Goal: Information Seeking & Learning: Learn about a topic

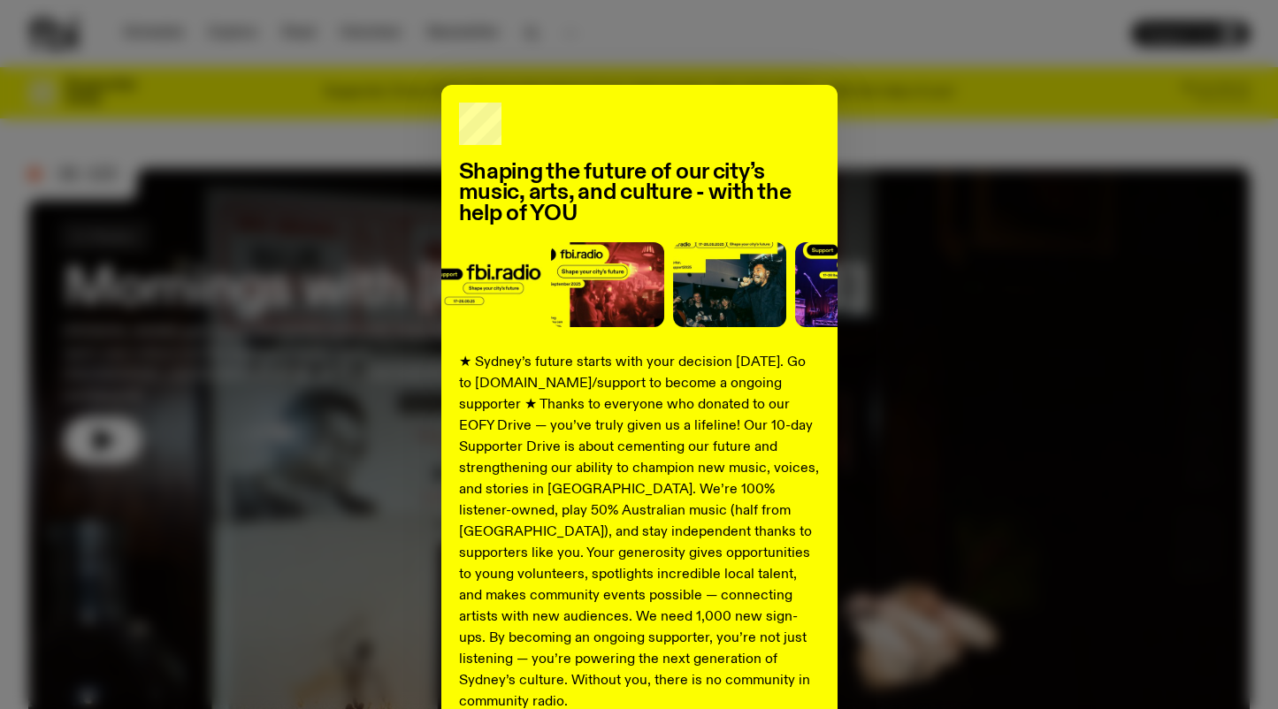
click at [963, 160] on div "Shaping the future of our city’s music, arts, and culture - with the help of YO…" at bounding box center [638, 448] width 1221 height 727
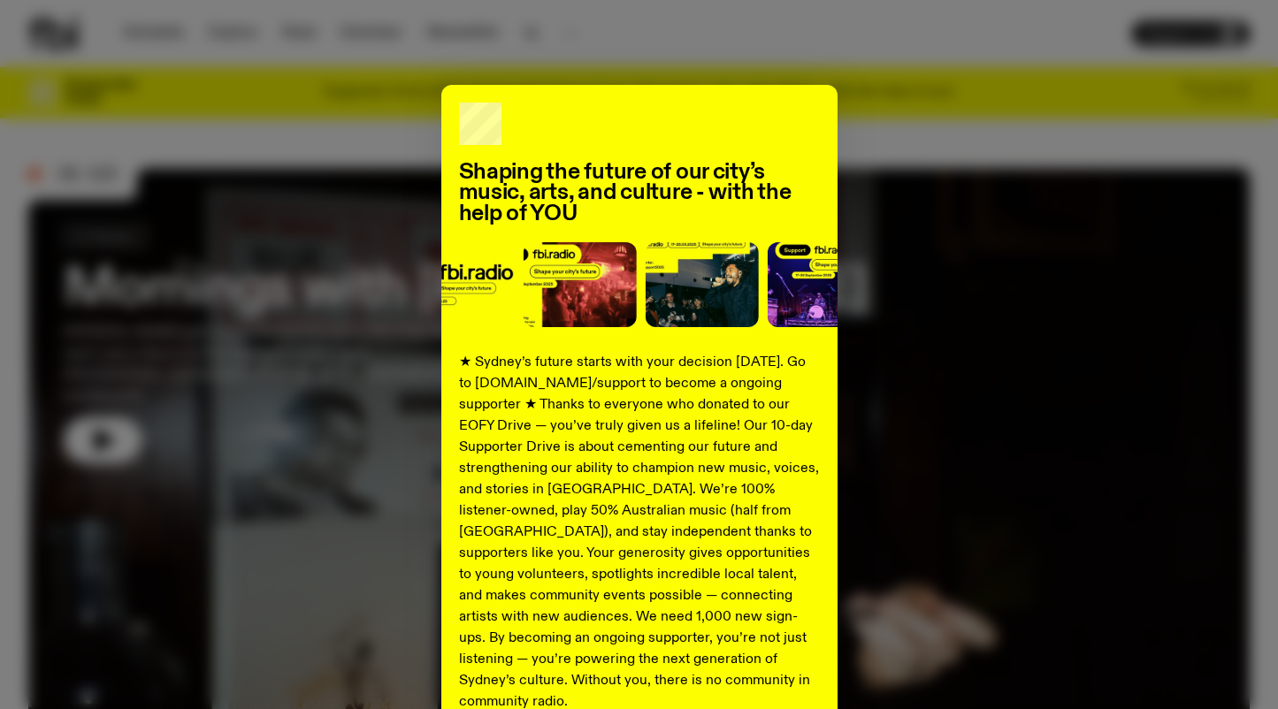
click at [429, 131] on div "Shaping the future of our city’s music, arts, and culture - with the help of YO…" at bounding box center [638, 448] width 1221 height 727
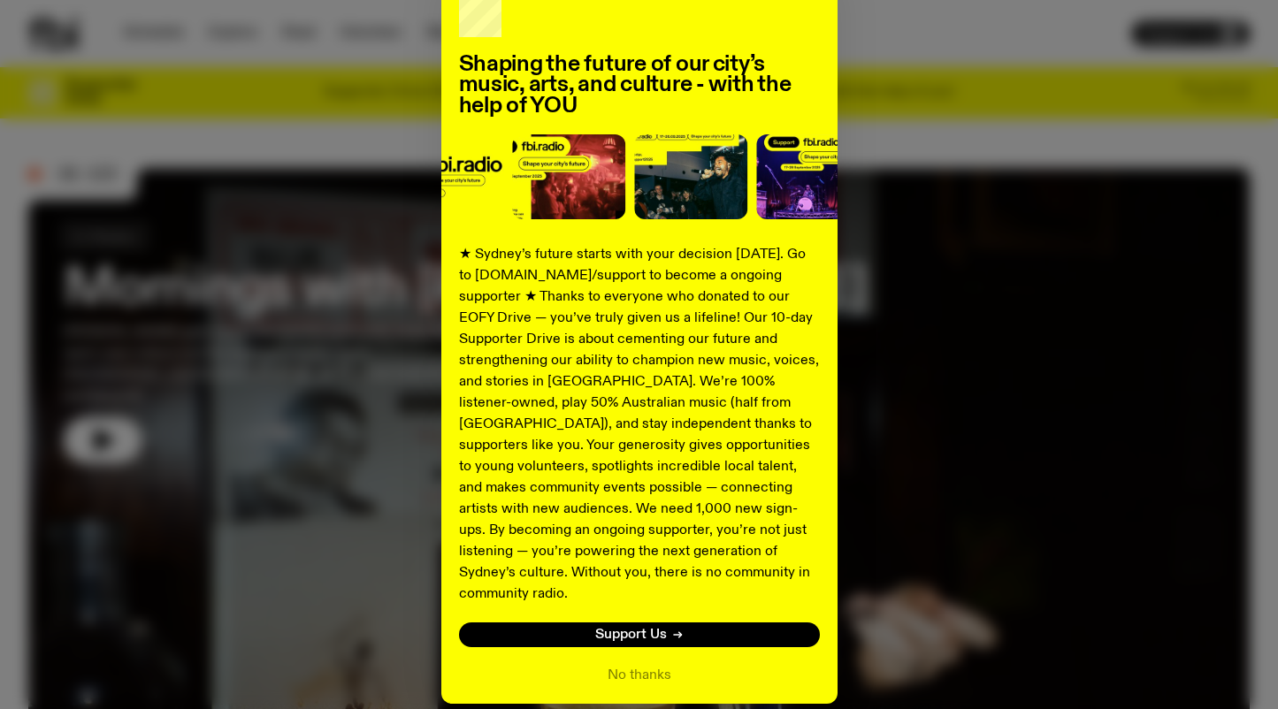
scroll to position [165, 0]
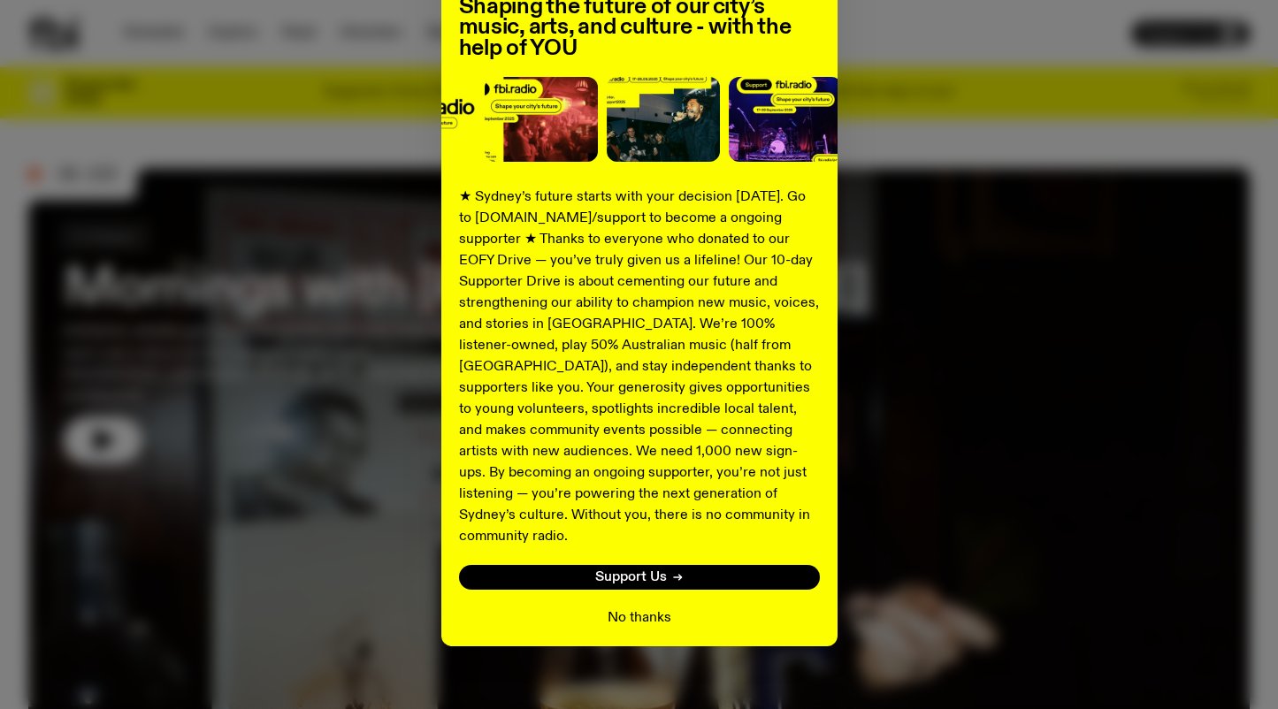
click at [631, 608] on button "No thanks" at bounding box center [640, 618] width 64 height 21
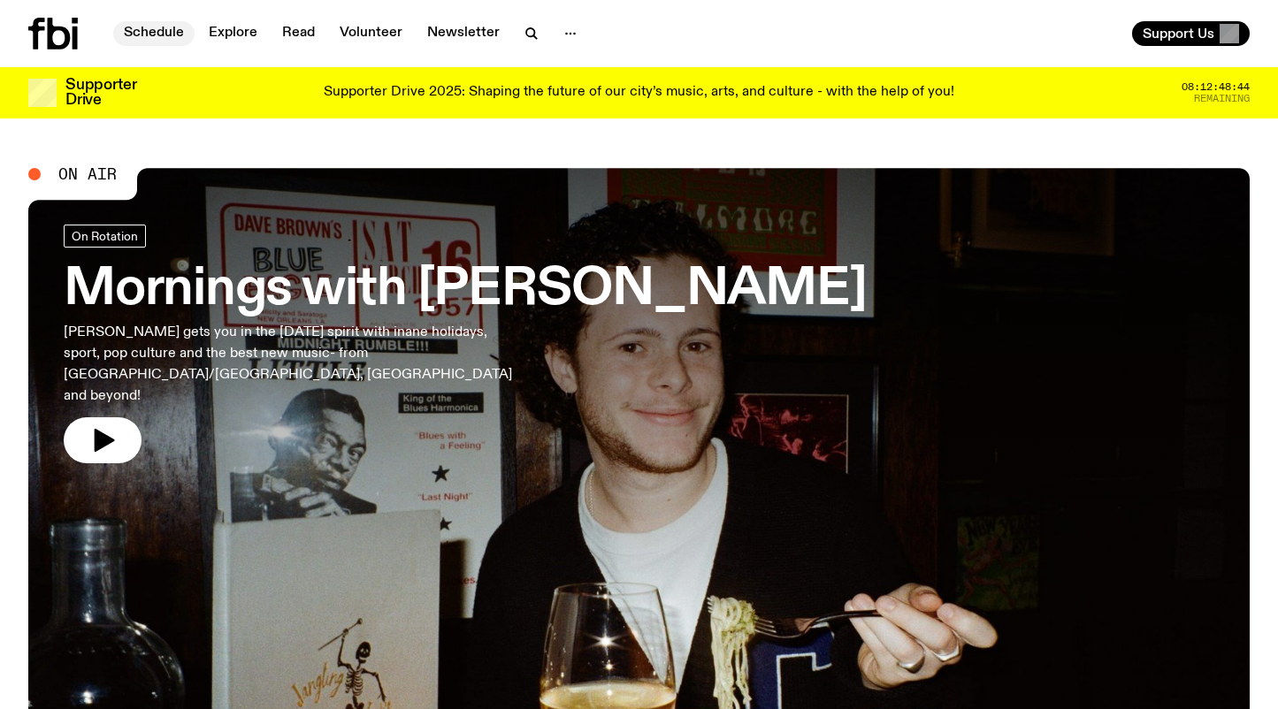
click at [167, 29] on link "Schedule" at bounding box center [153, 33] width 81 height 25
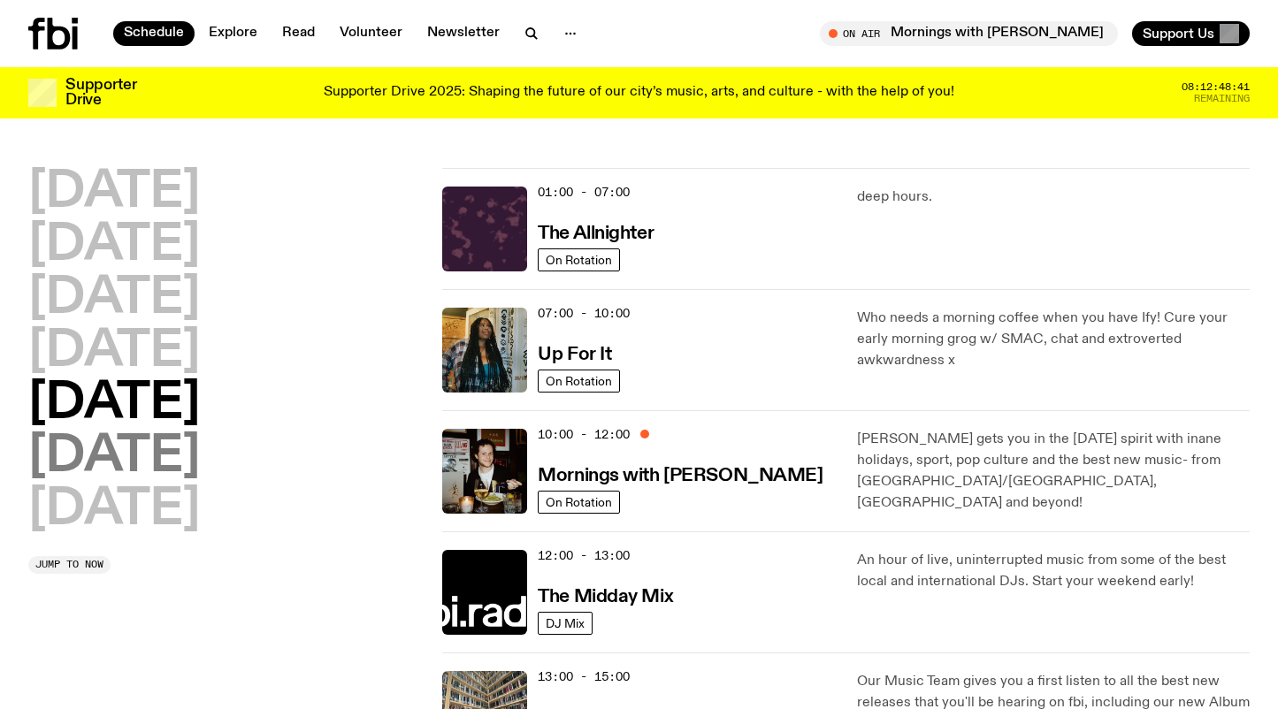
click at [200, 458] on h2 "Saturday" at bounding box center [114, 457] width 172 height 50
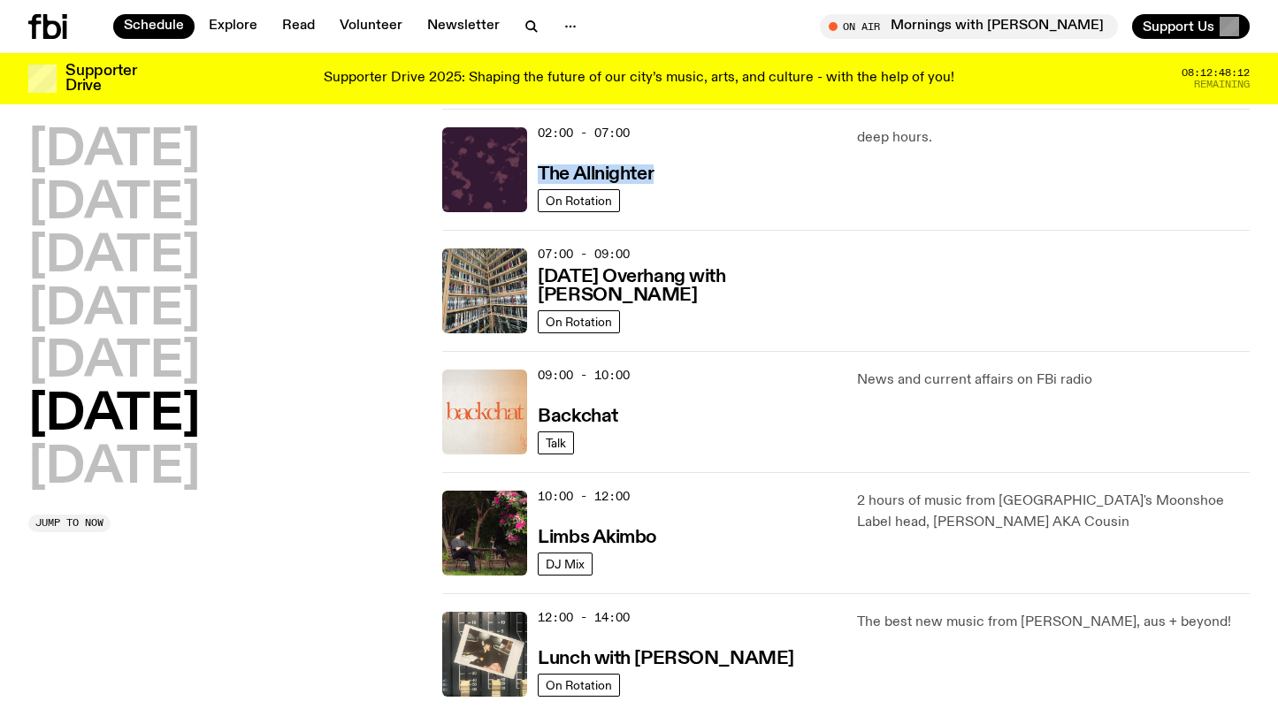
scroll to position [192, 0]
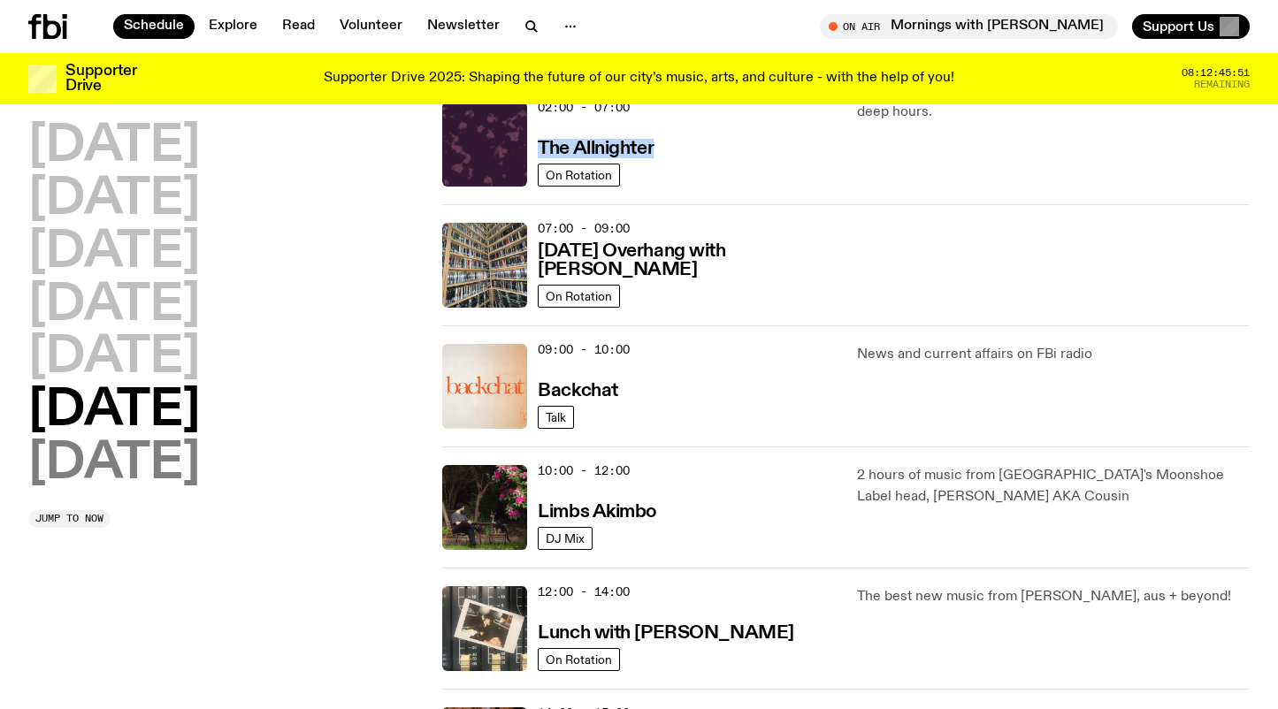
click at [172, 461] on h2 "Sunday" at bounding box center [114, 465] width 172 height 50
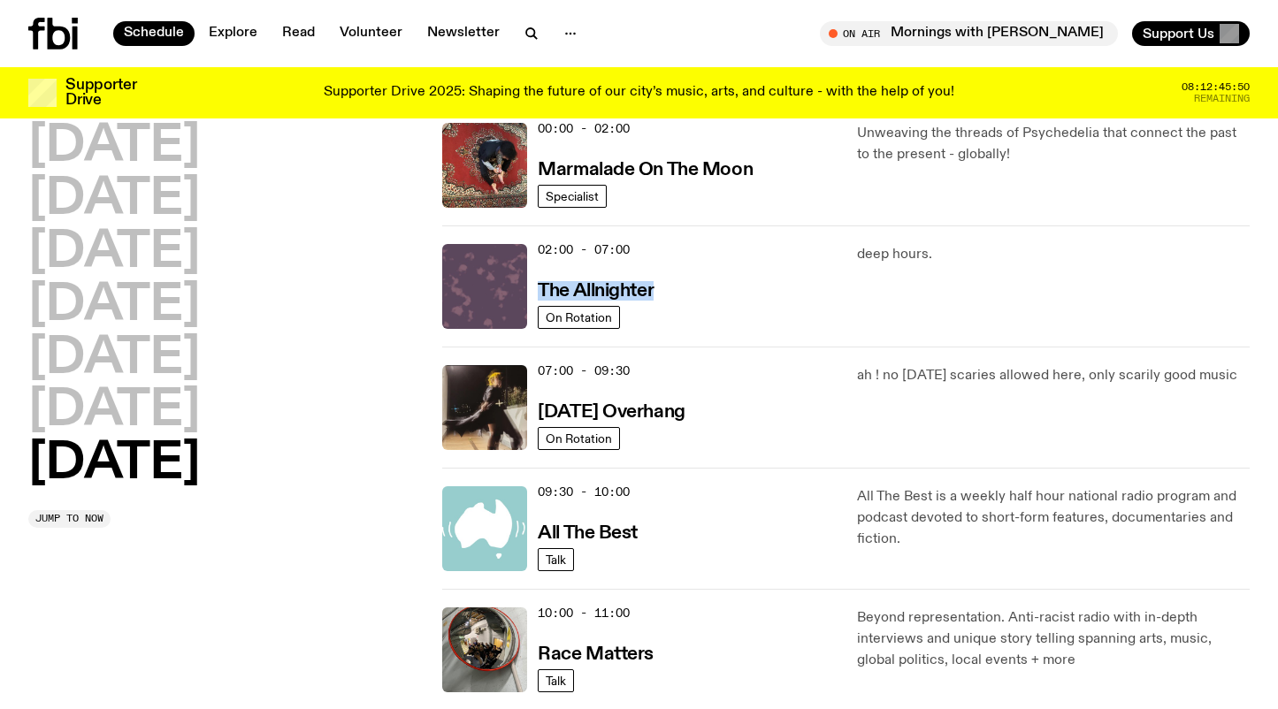
scroll to position [0, 0]
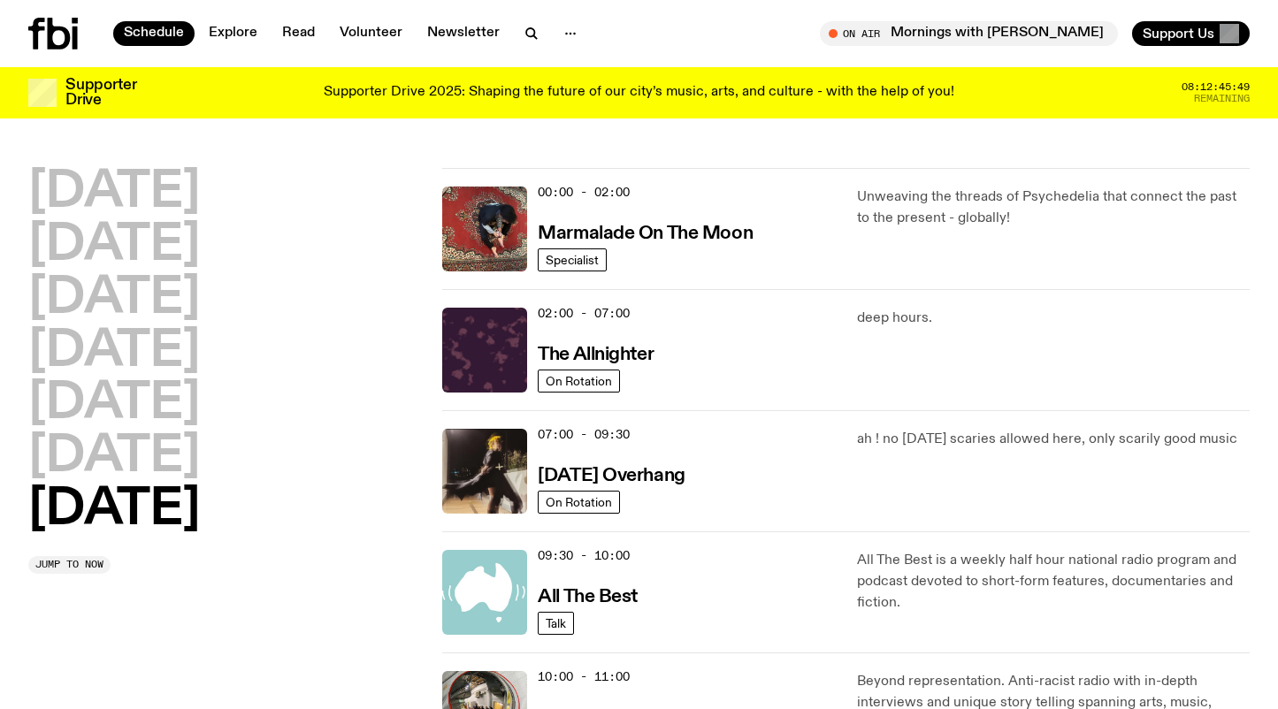
click at [723, 413] on div "07:00 - 09:30 Sunday Overhang On Rotation ah ! no sunday scaries allowed here, …" at bounding box center [845, 470] width 807 height 121
click at [124, 184] on h2 "Monday" at bounding box center [114, 193] width 172 height 50
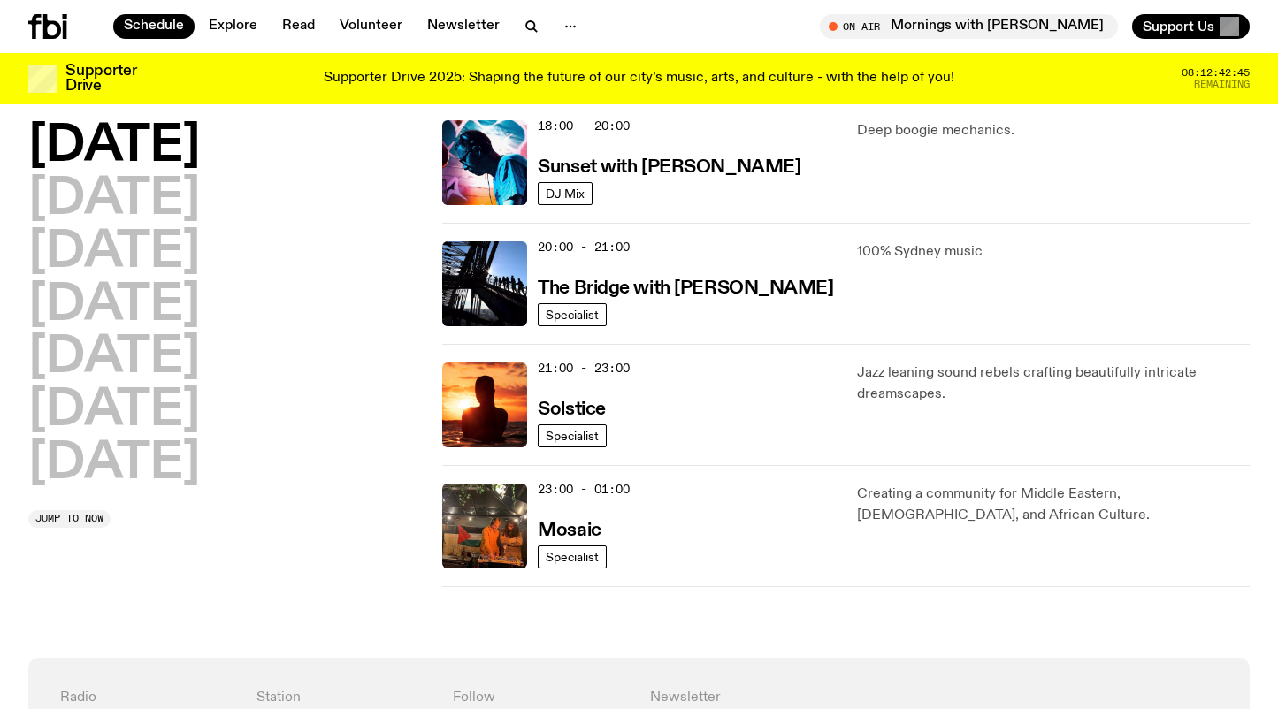
scroll to position [778, 0]
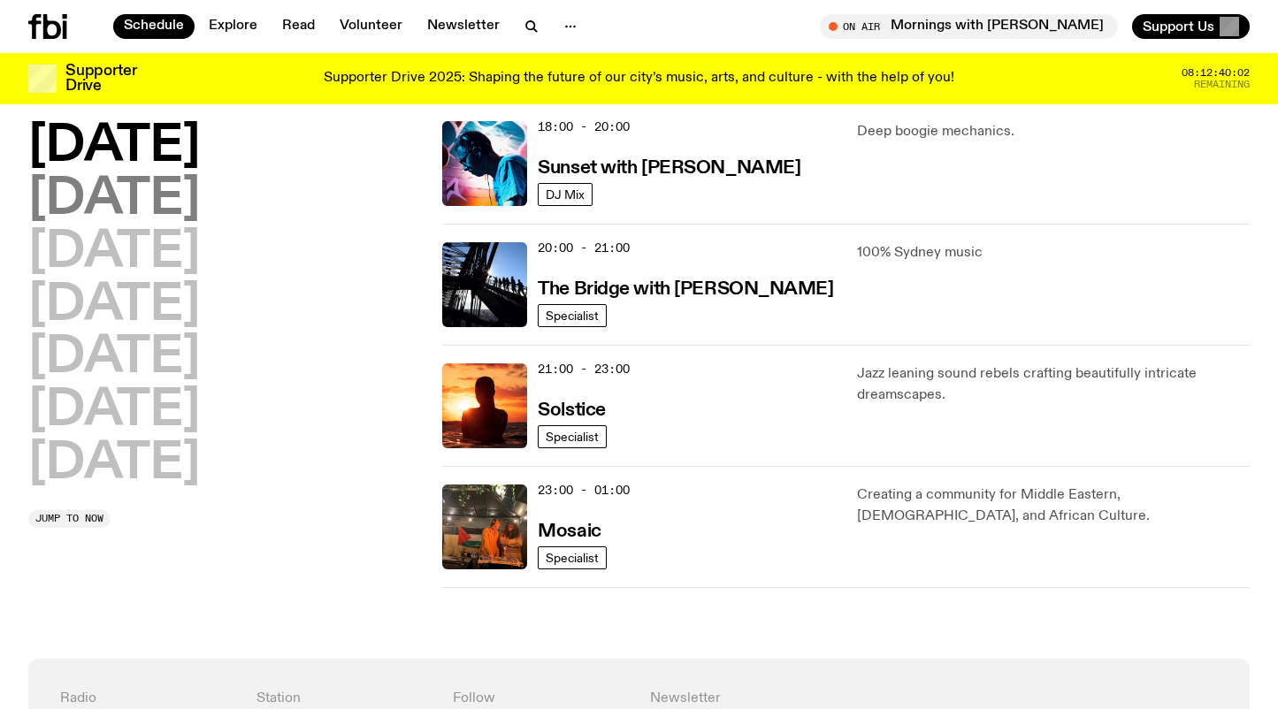
click at [200, 203] on h2 "Tuesday" at bounding box center [114, 200] width 172 height 50
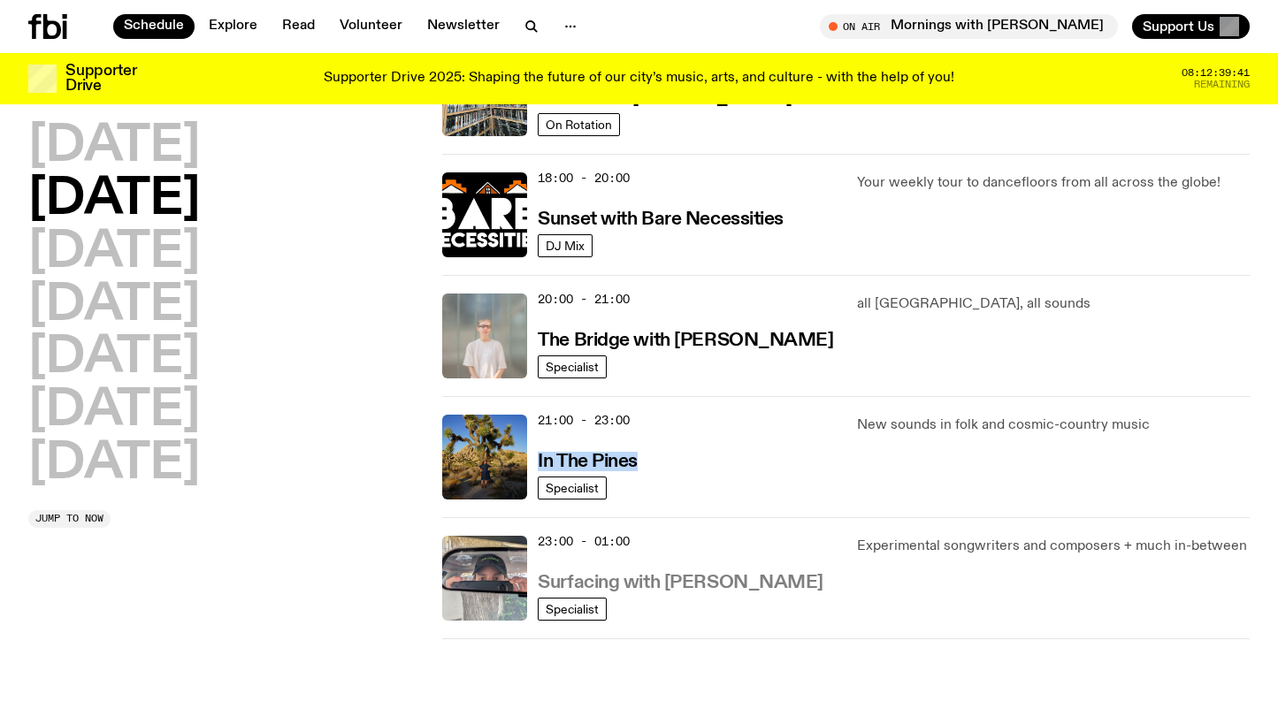
scroll to position [719, 0]
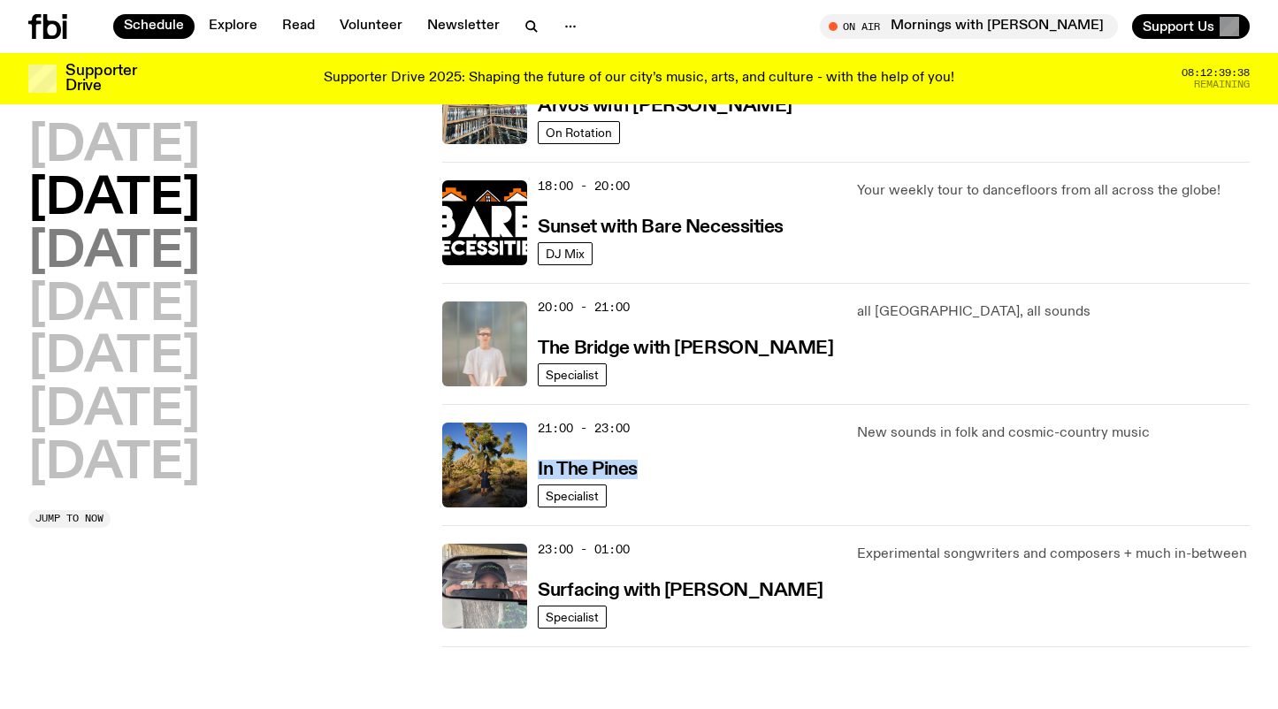
click at [168, 252] on h2 "Wednesday" at bounding box center [114, 253] width 172 height 50
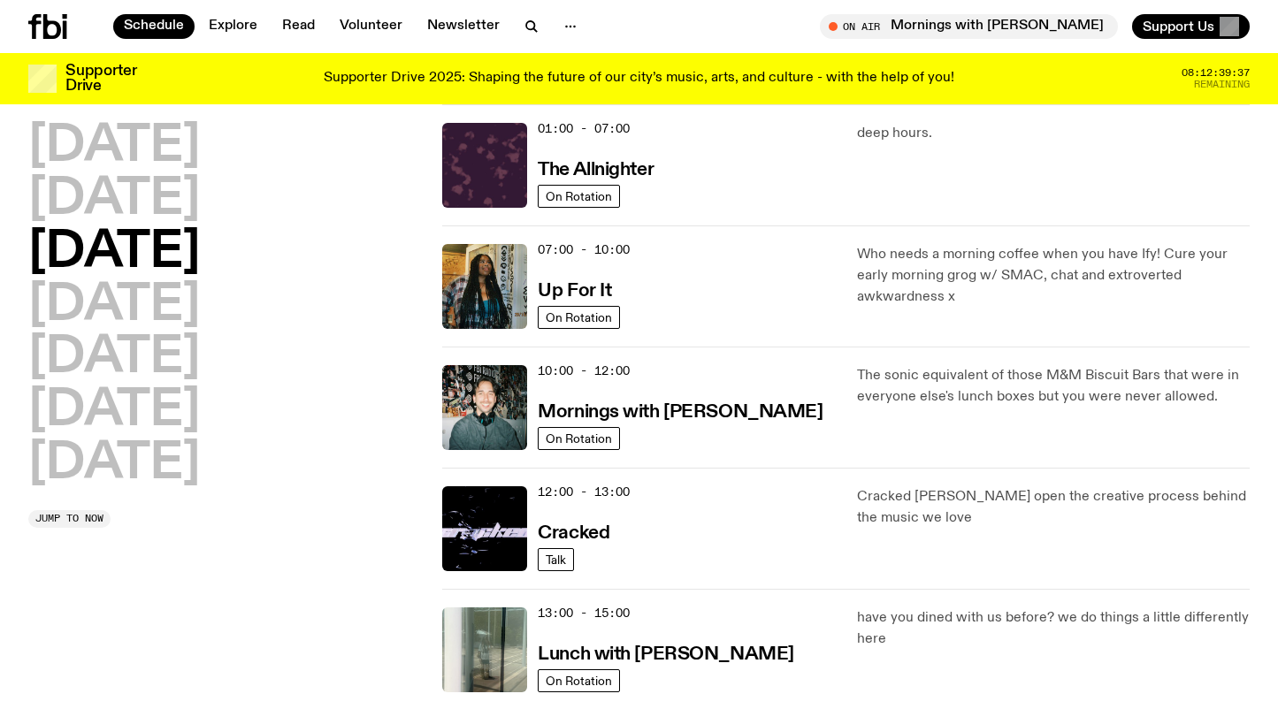
scroll to position [0, 0]
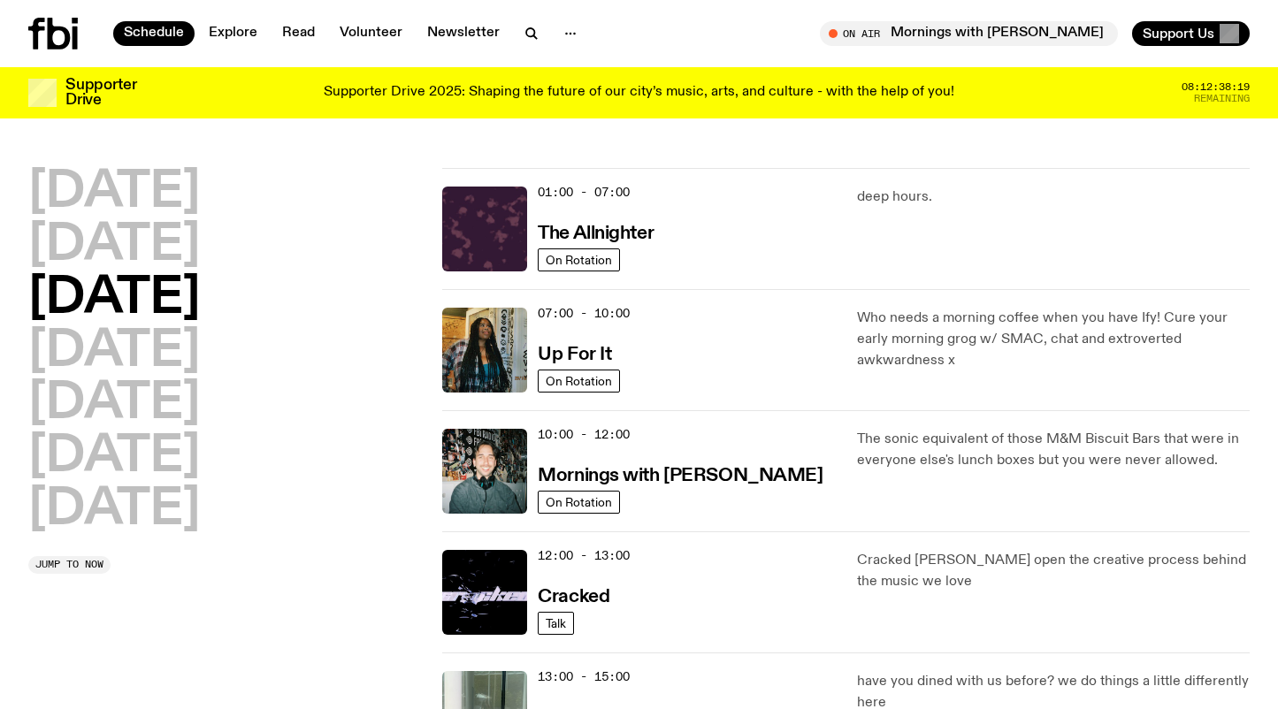
click at [28, 274] on button "Wednesday" at bounding box center [114, 299] width 172 height 50
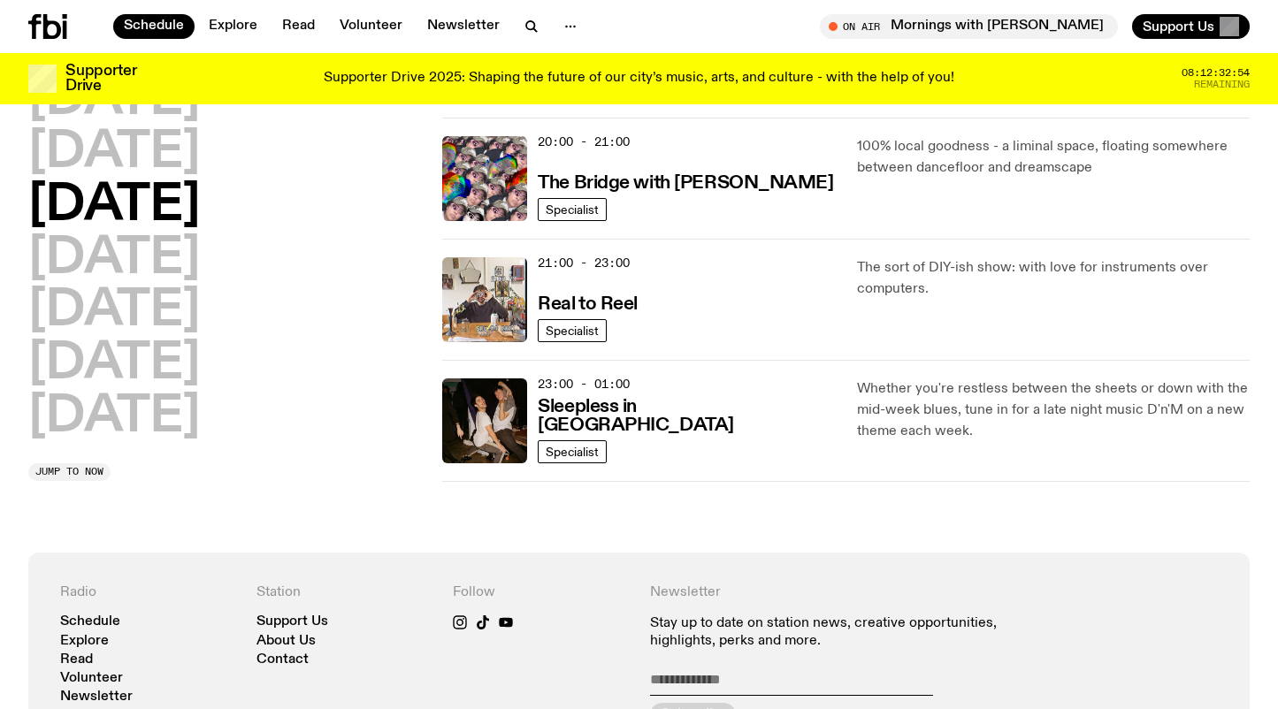
scroll to position [885, 0]
click at [132, 248] on h2 "Thursday" at bounding box center [114, 258] width 172 height 50
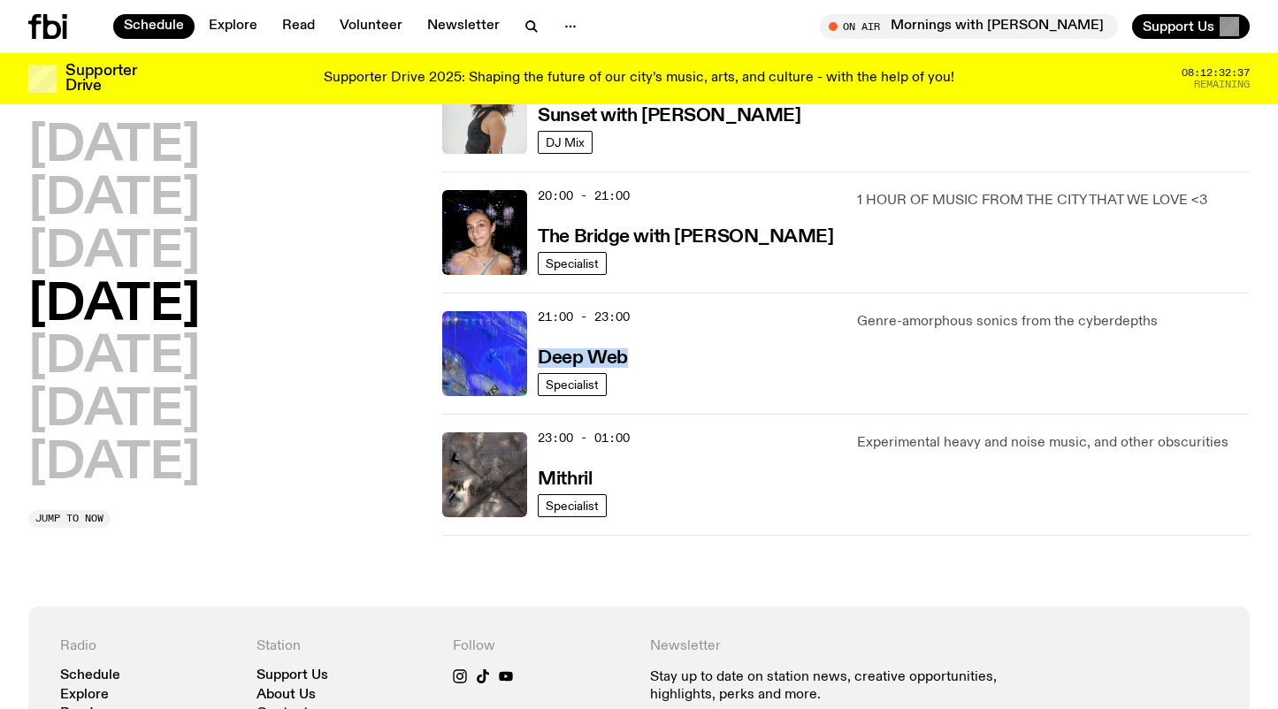
scroll to position [847, 0]
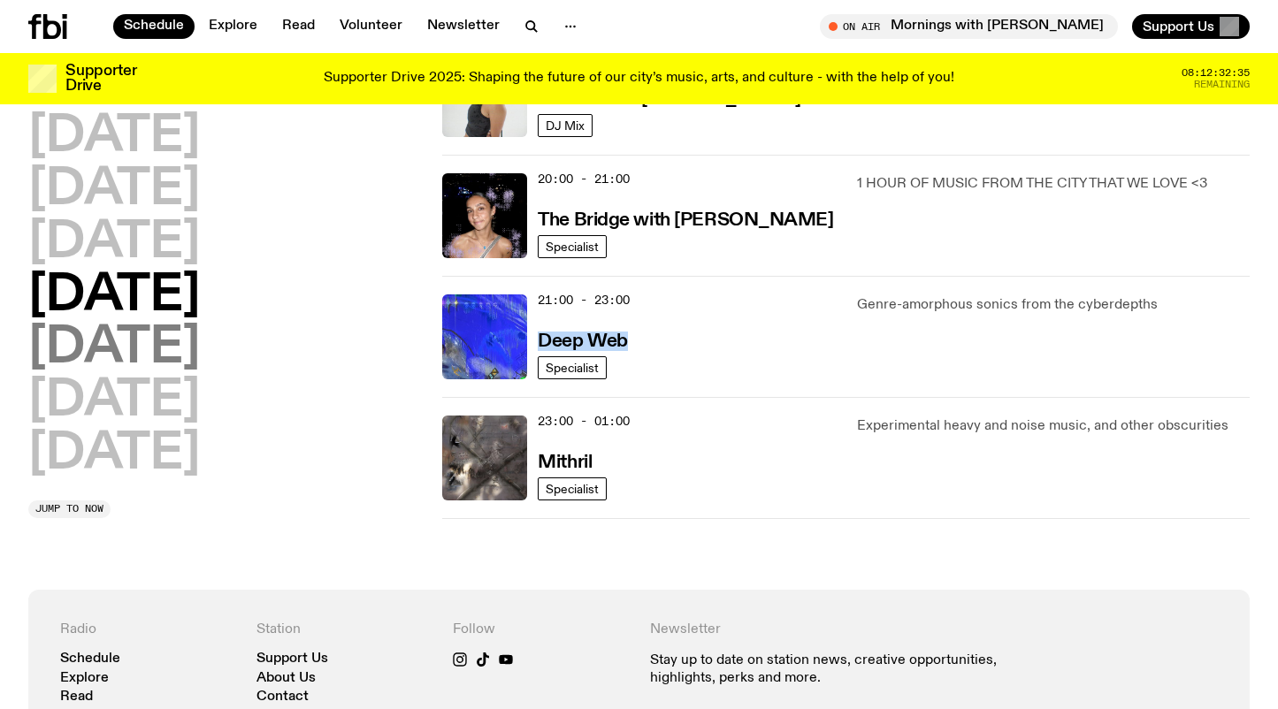
click at [85, 339] on h2 "Friday" at bounding box center [114, 350] width 172 height 50
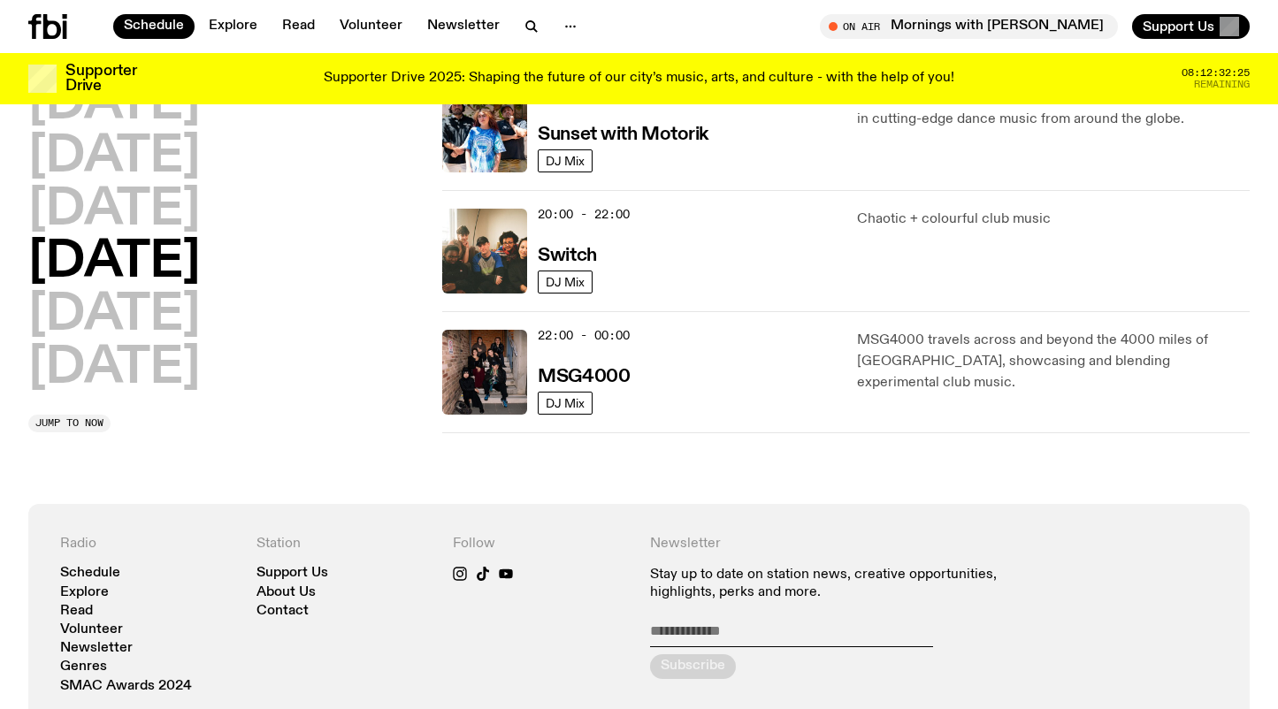
scroll to position [813, 0]
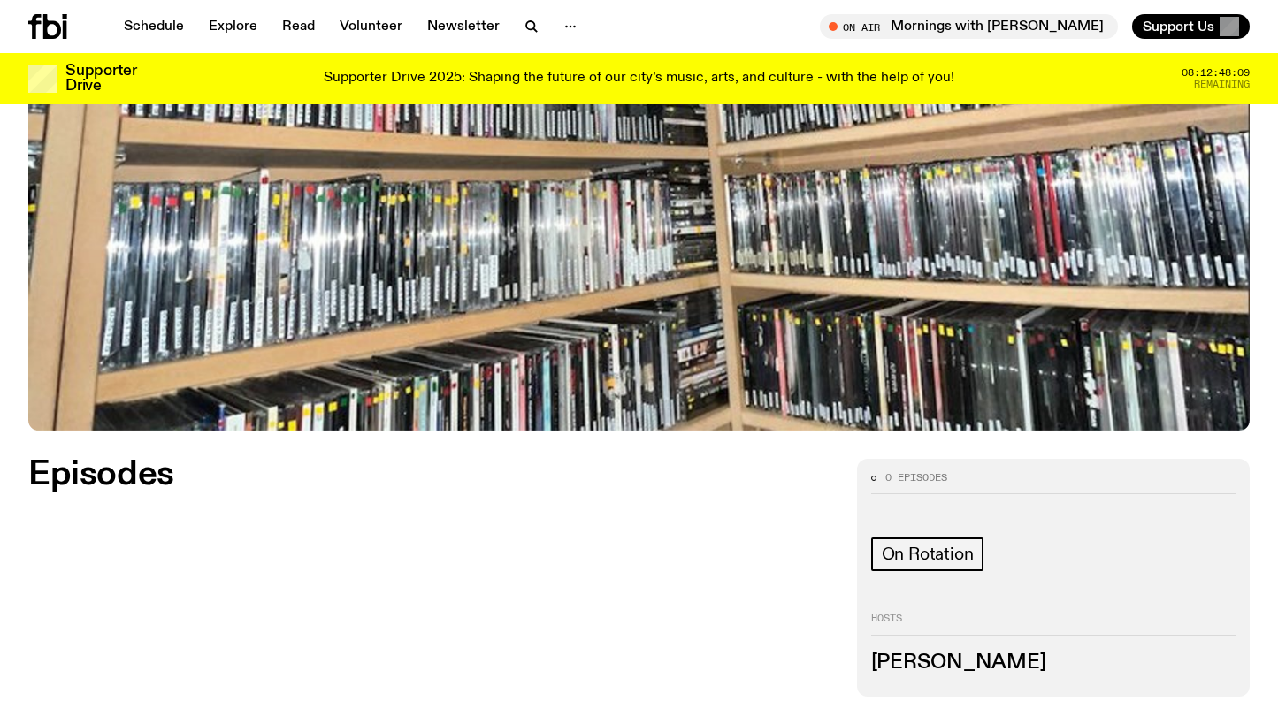
scroll to position [964, 0]
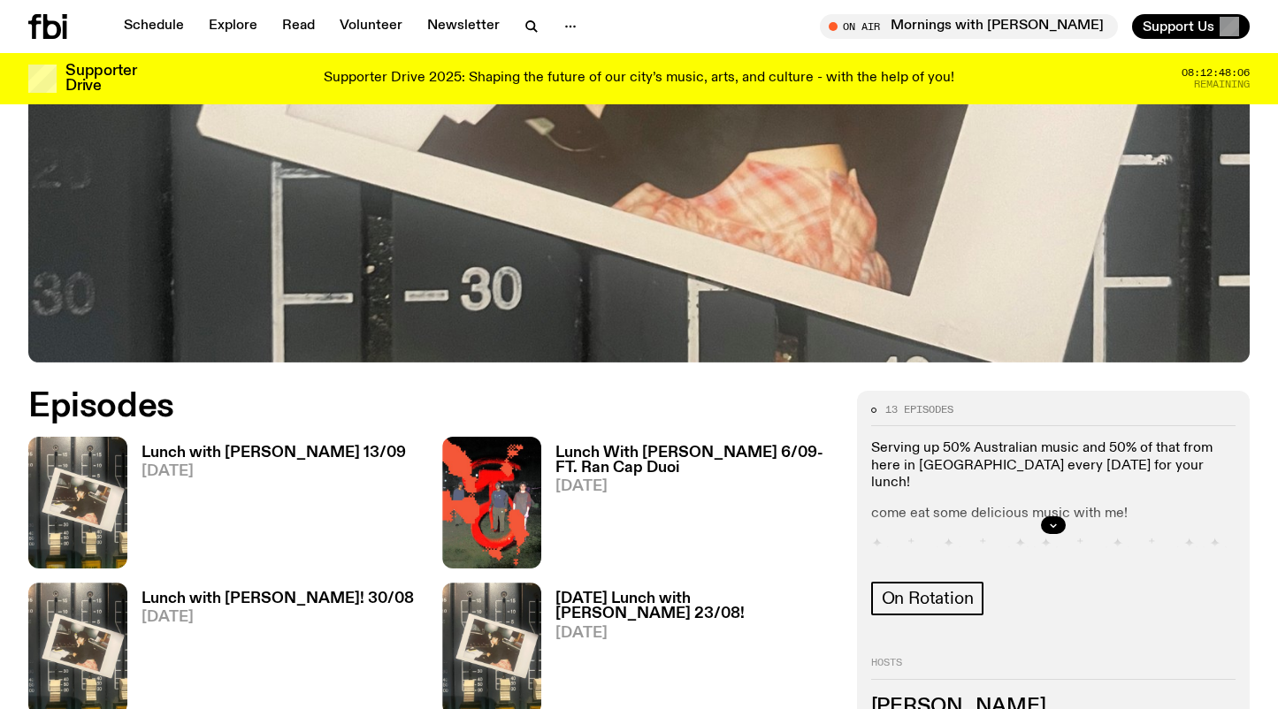
scroll to position [707, 0]
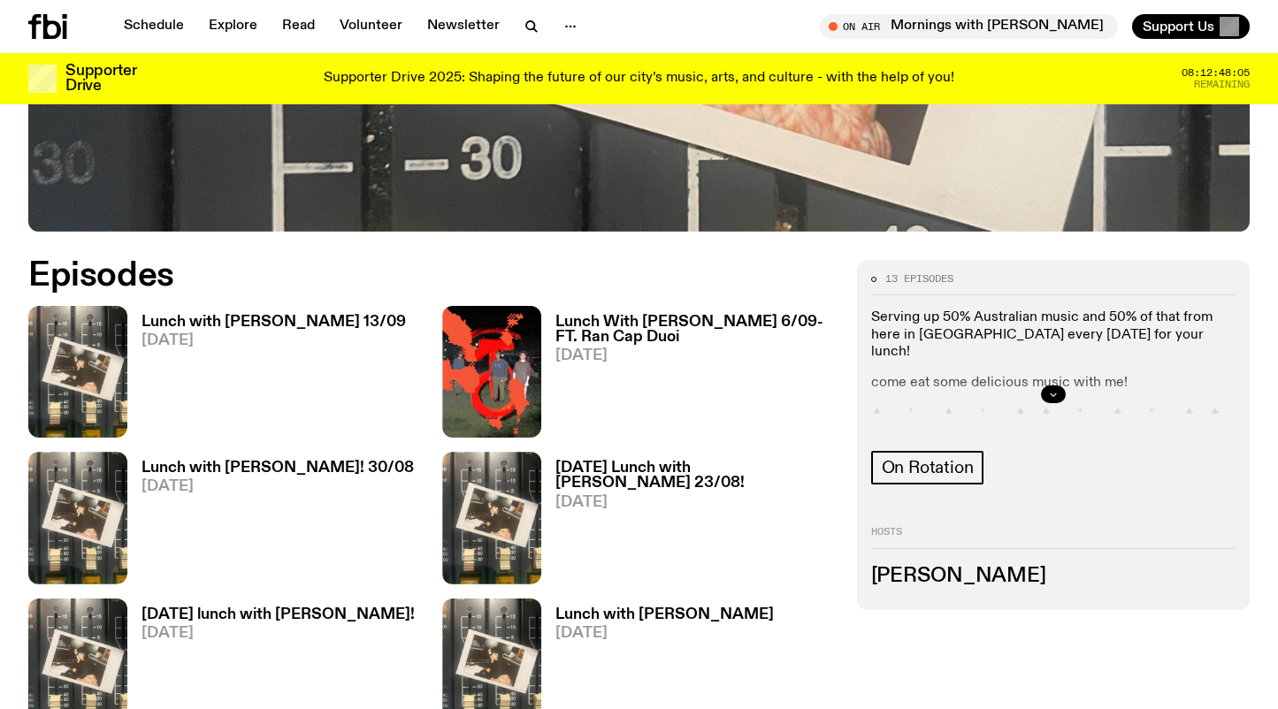
click at [1048, 394] on icon "button" at bounding box center [1053, 394] width 11 height 11
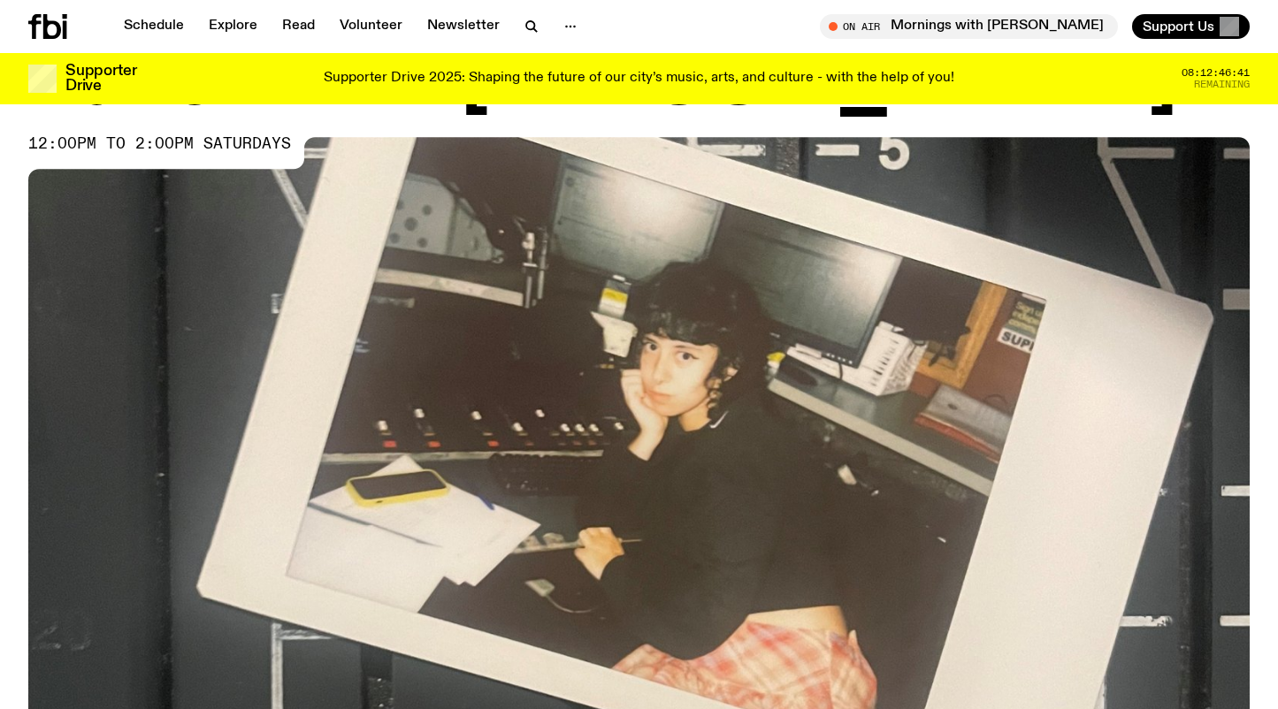
scroll to position [0, 0]
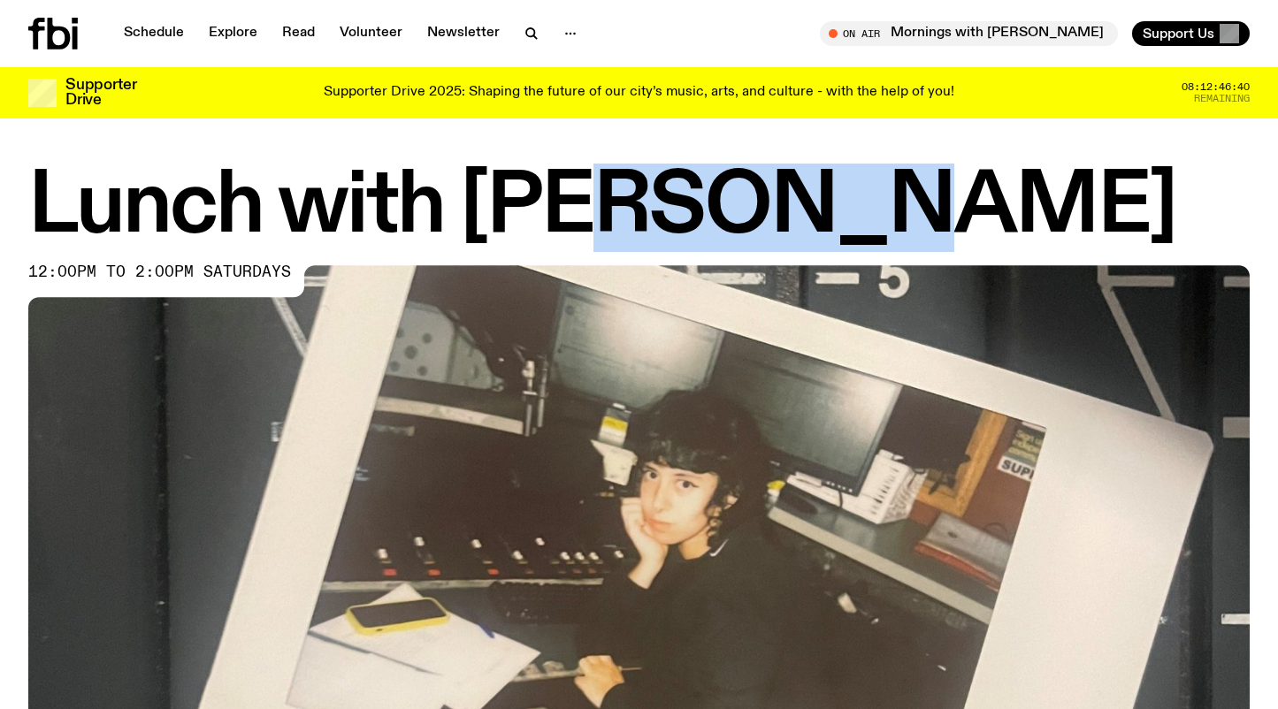
drag, startPoint x: 688, startPoint y: 210, endPoint x: 21, endPoint y: 202, distance: 666.8
click at [21, 202] on div "Lunch with Ella Avni 12:00pm to 2:00pm saturdays" at bounding box center [639, 560] width 1278 height 784
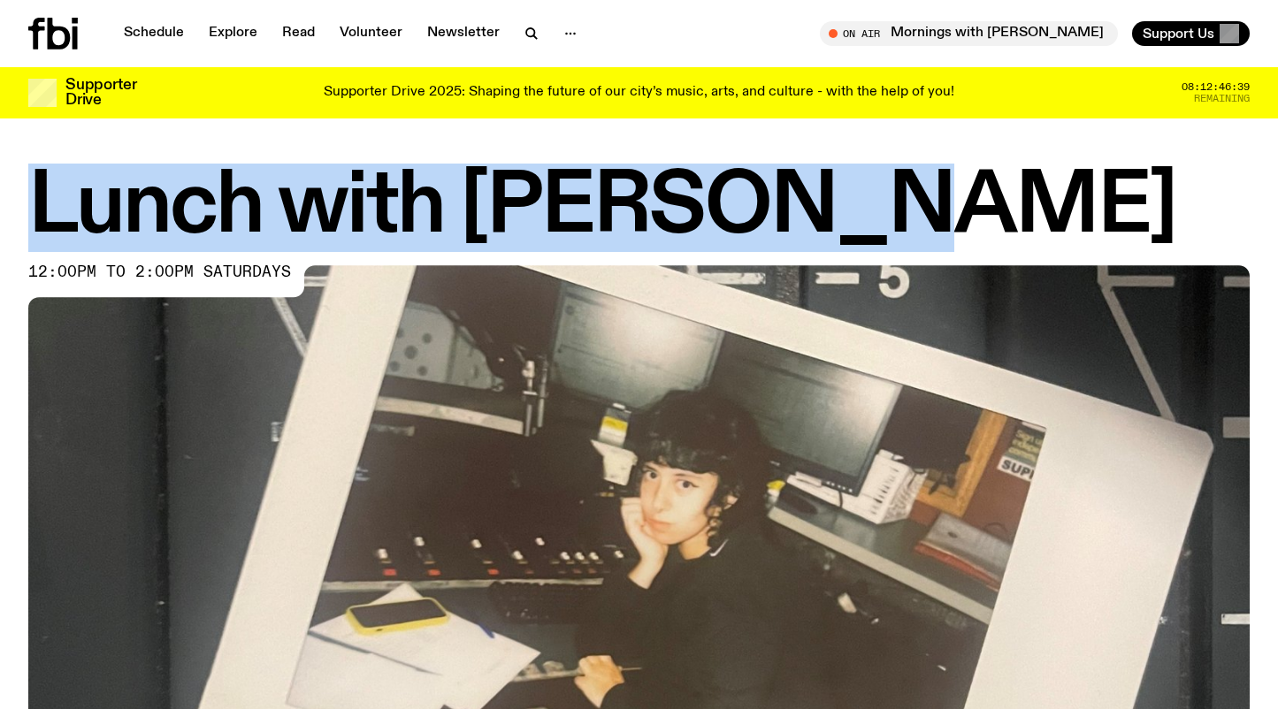
copy h1 "Lunch with [PERSON_NAME]"
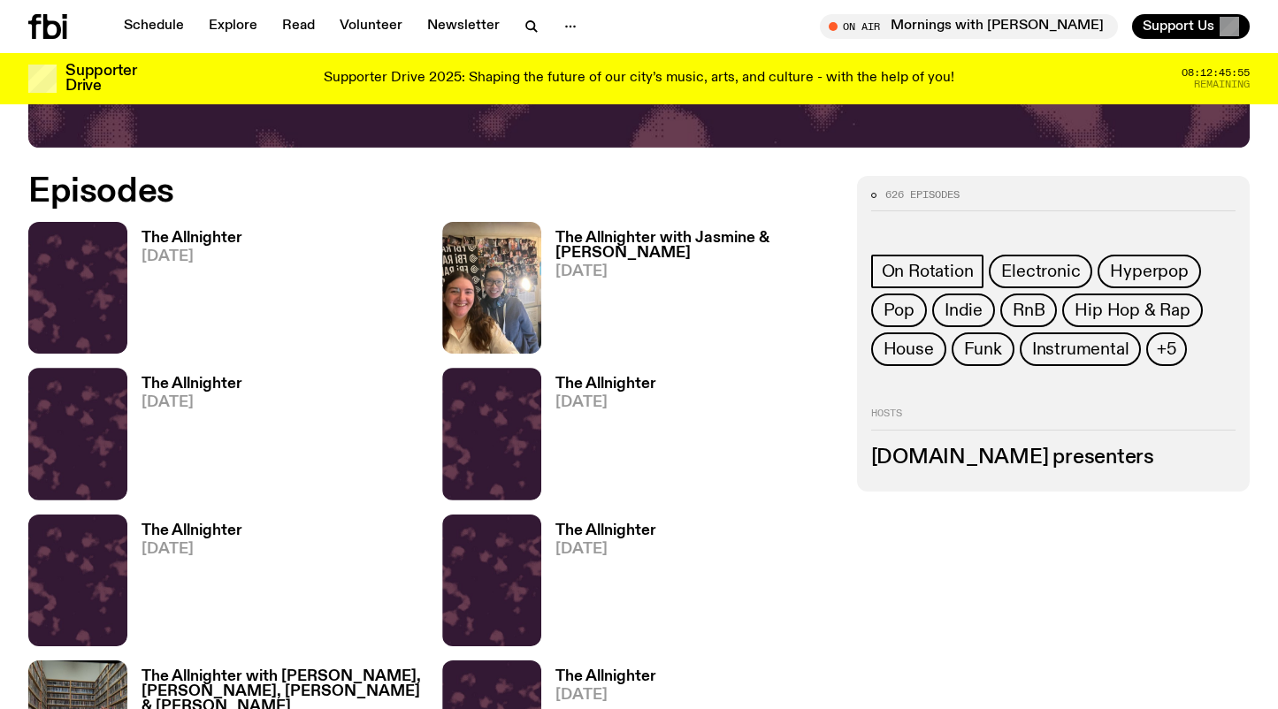
scroll to position [828, 0]
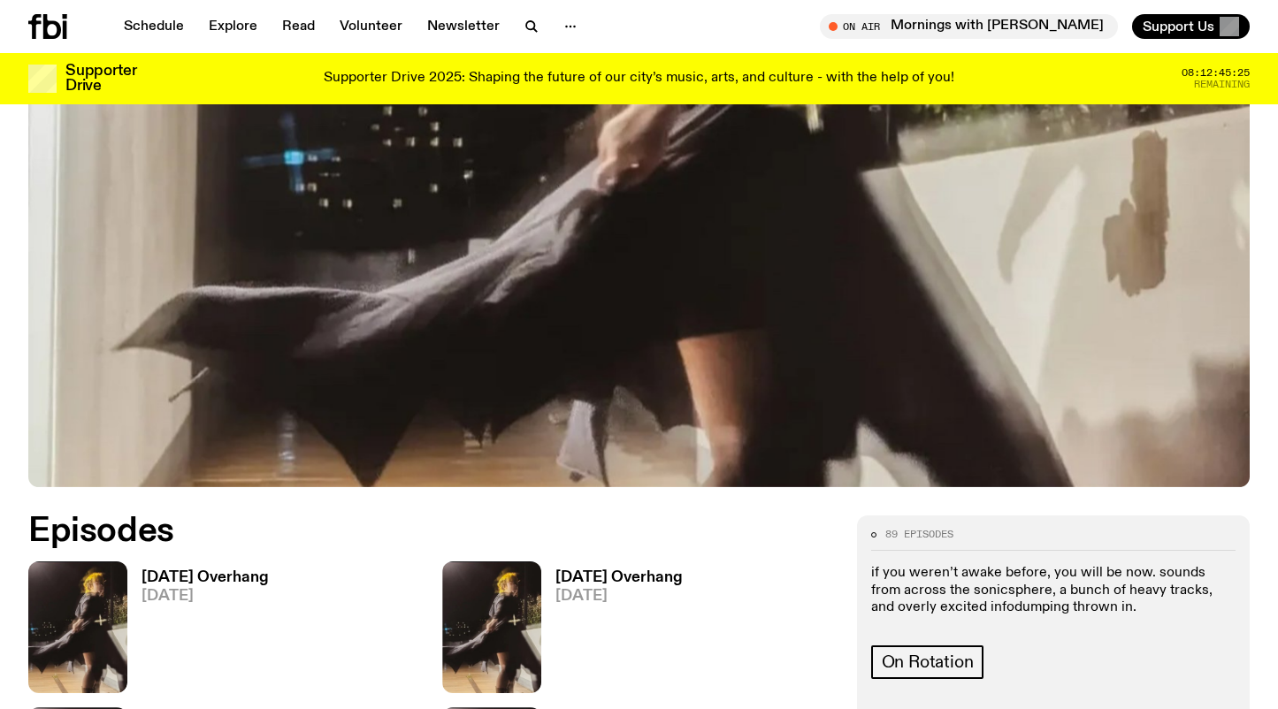
scroll to position [577, 0]
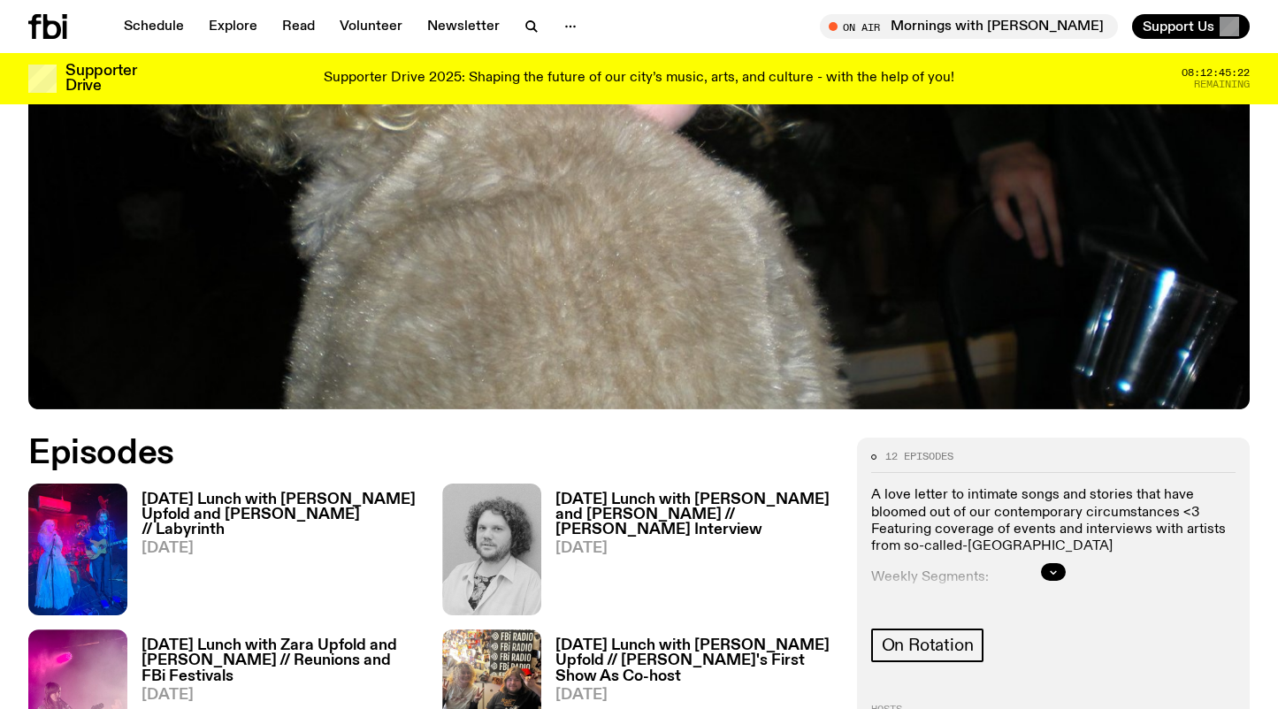
scroll to position [671, 0]
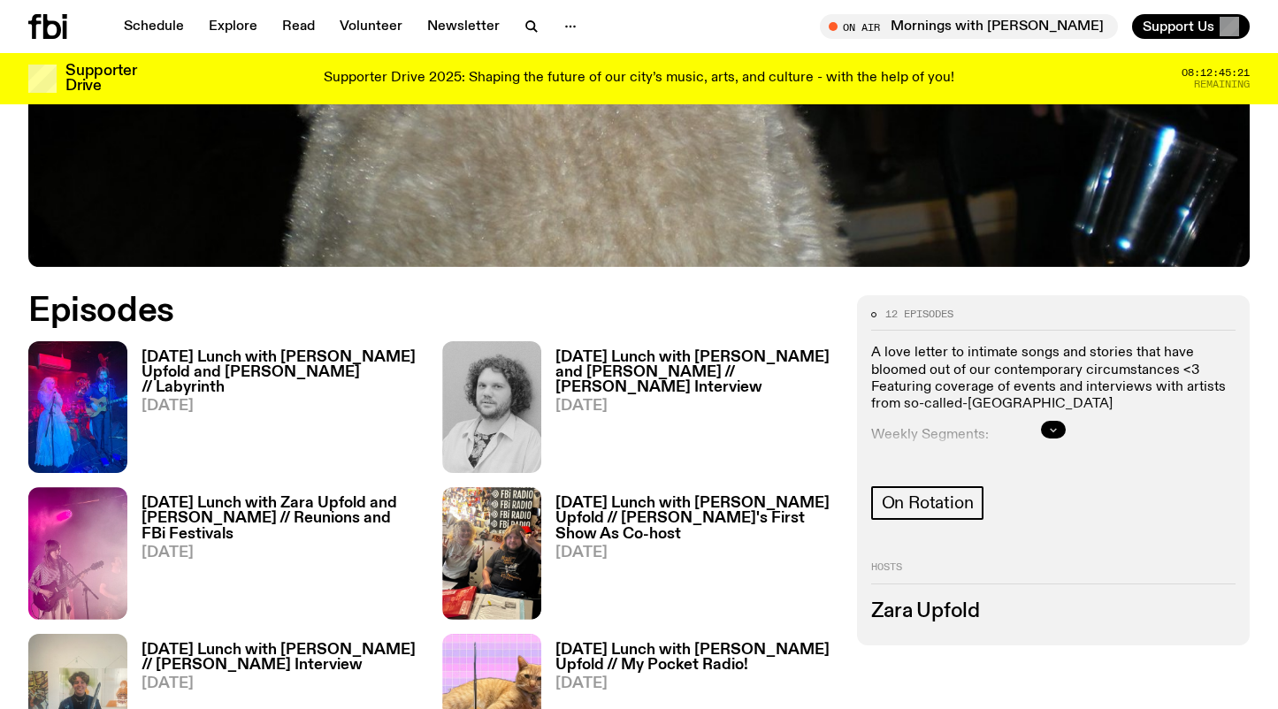
click at [1056, 432] on icon "button" at bounding box center [1053, 429] width 11 height 11
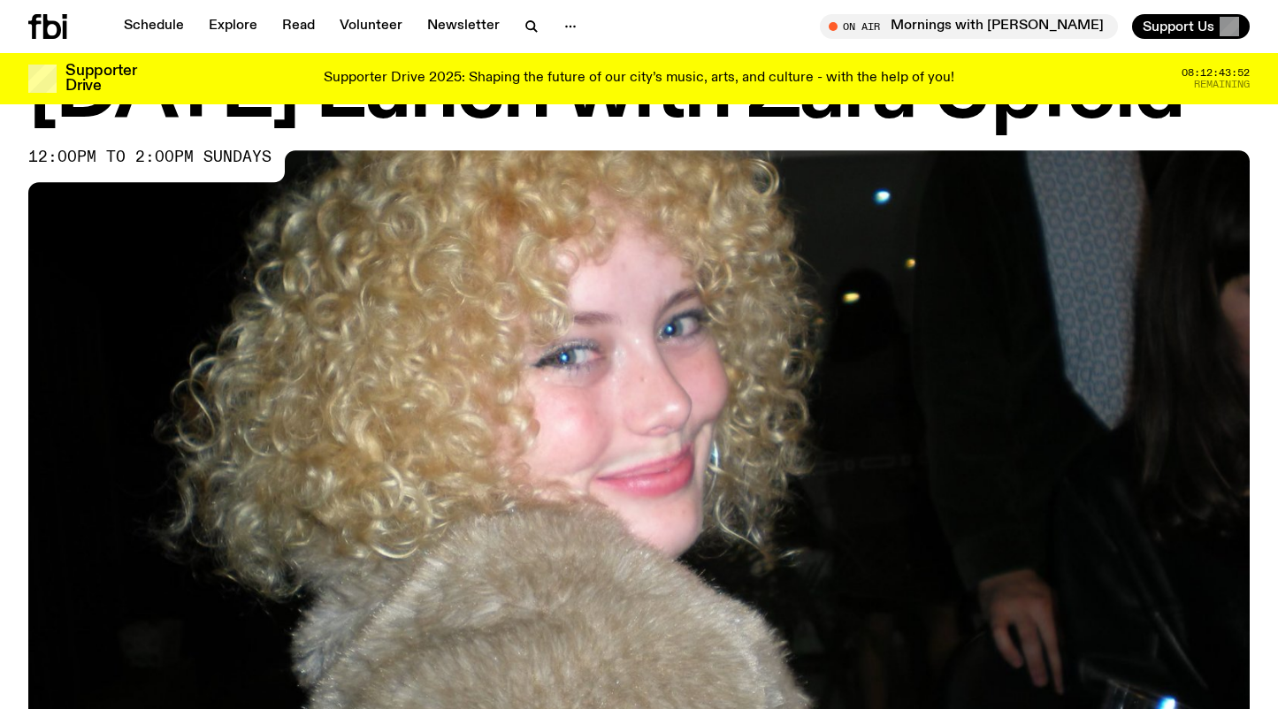
scroll to position [0, 0]
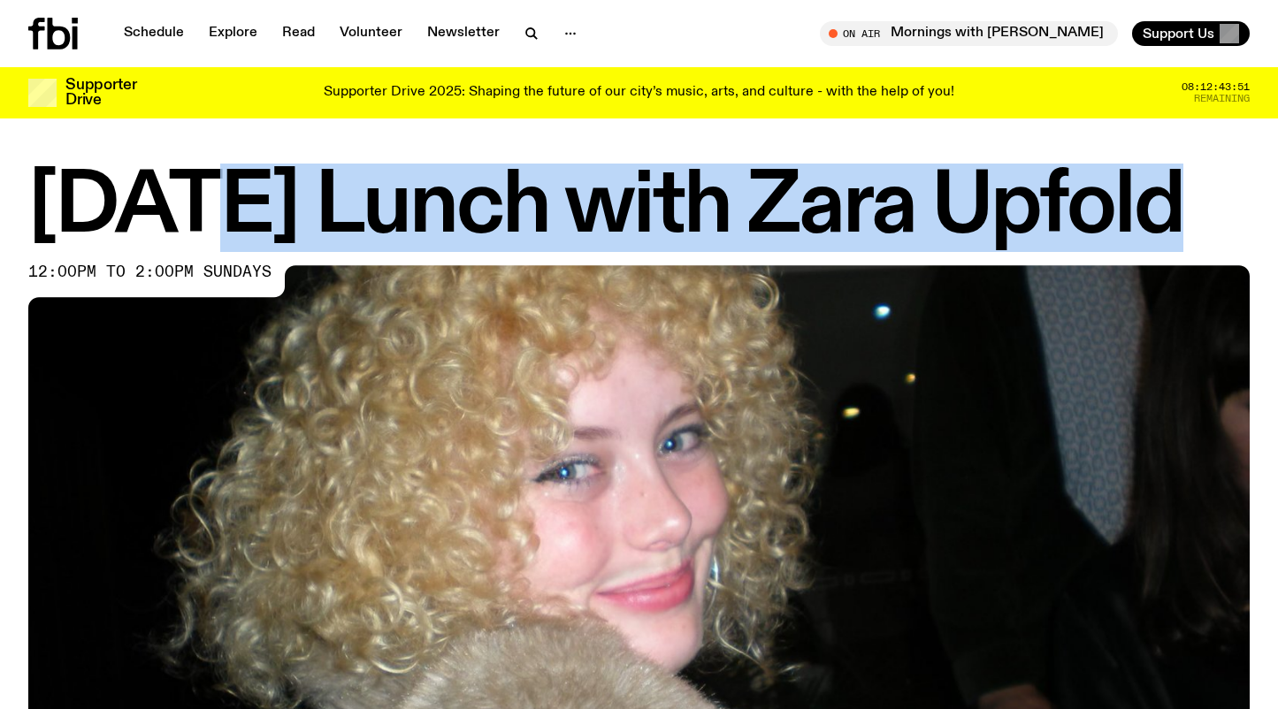
drag, startPoint x: 1148, startPoint y: 214, endPoint x: 236, endPoint y: 219, distance: 911.7
click at [236, 219] on h1 "Sunday Lunch with Zara Upfold" at bounding box center [638, 208] width 1221 height 80
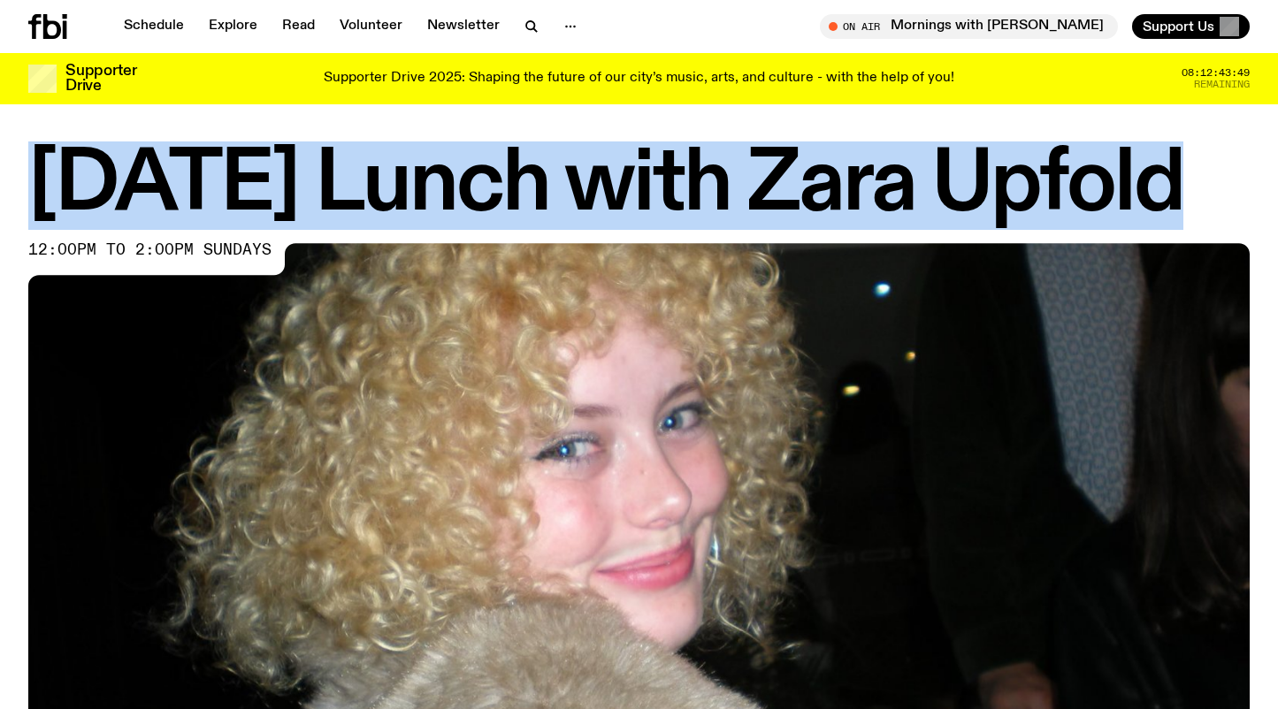
click at [29, 188] on h1 "Sunday Lunch with Zara Upfold" at bounding box center [638, 186] width 1221 height 80
copy h1 "Sunday Lunch with Zara Upfold"
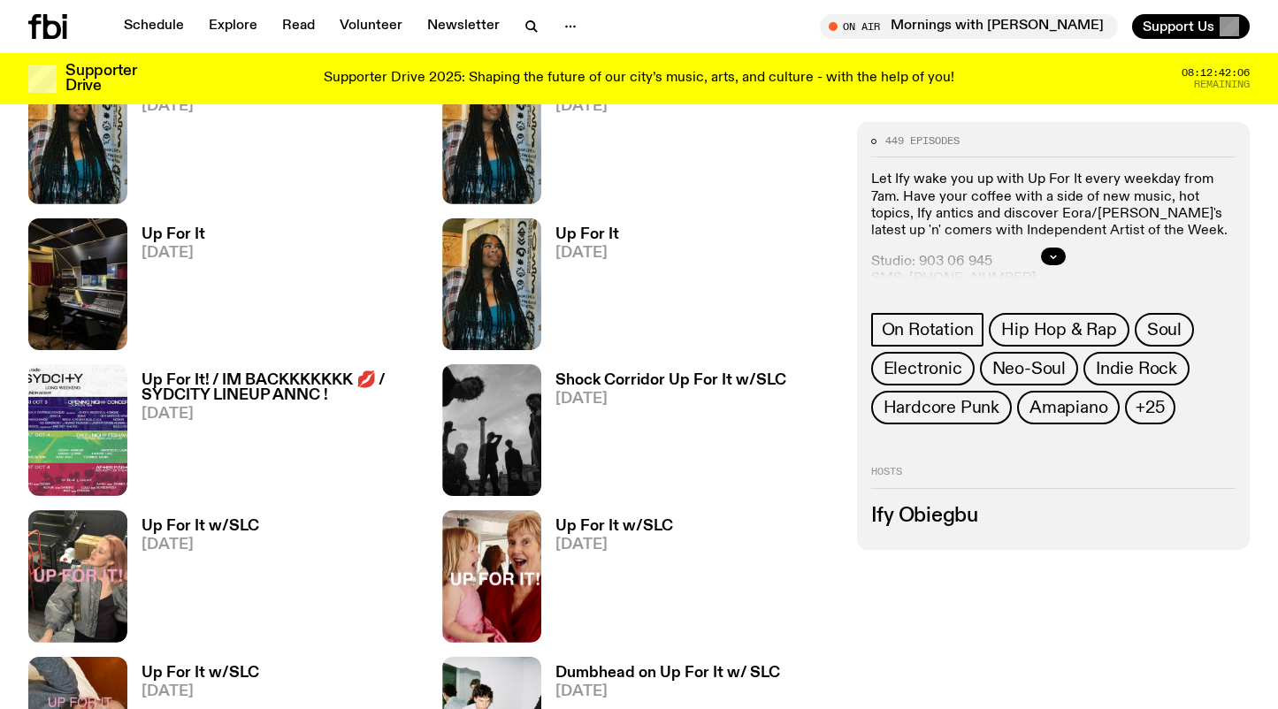
scroll to position [1525, 0]
click at [1055, 261] on icon "button" at bounding box center [1053, 257] width 11 height 11
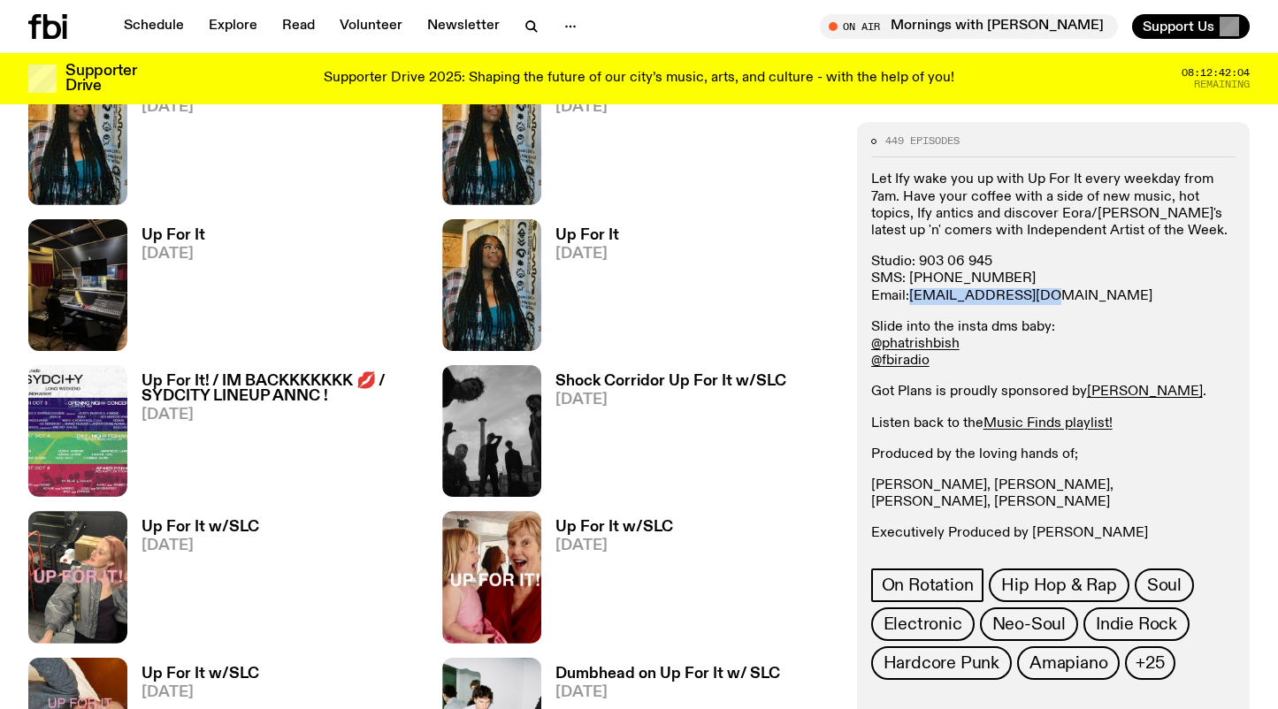
scroll to position [1524, 0]
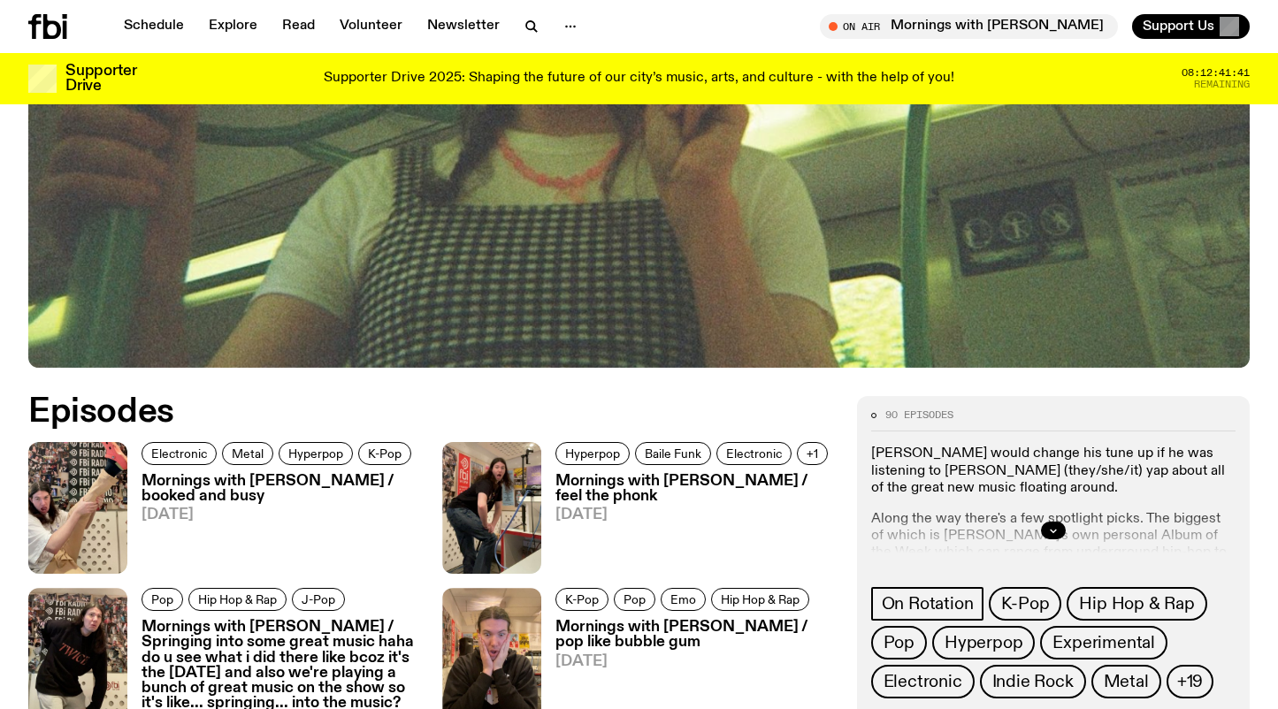
scroll to position [647, 0]
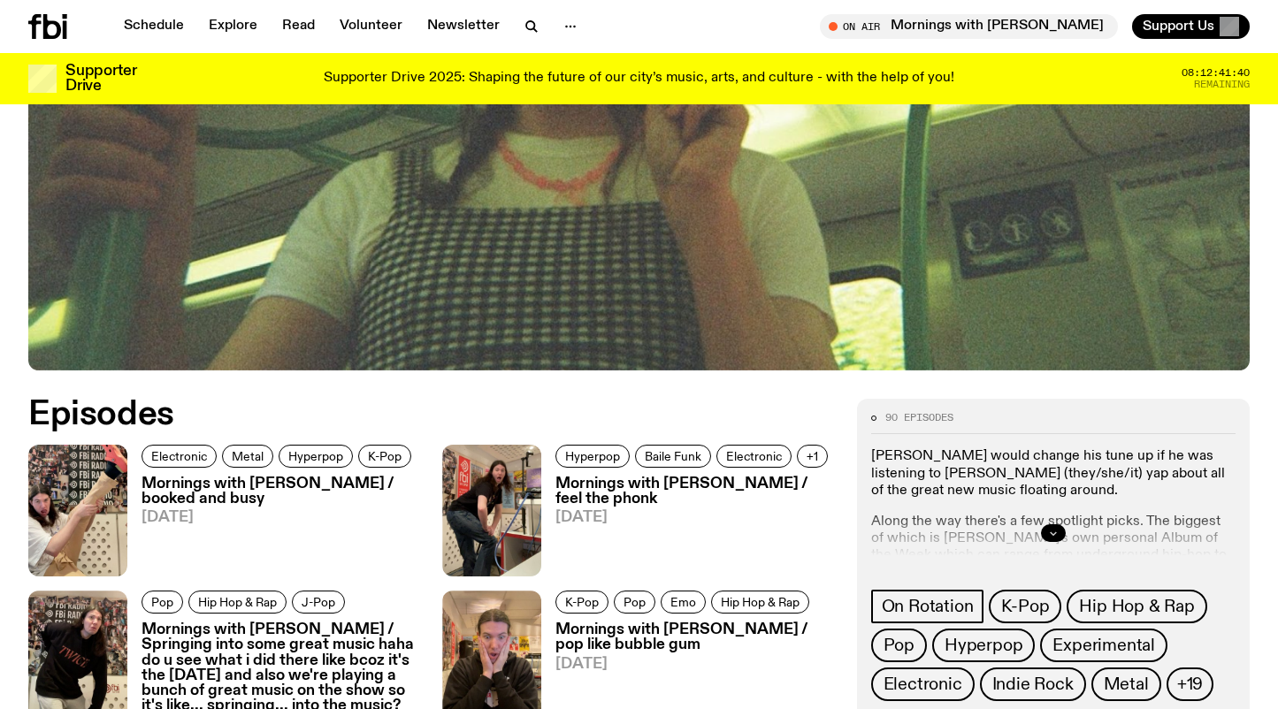
click at [1058, 528] on icon "button" at bounding box center [1053, 533] width 11 height 11
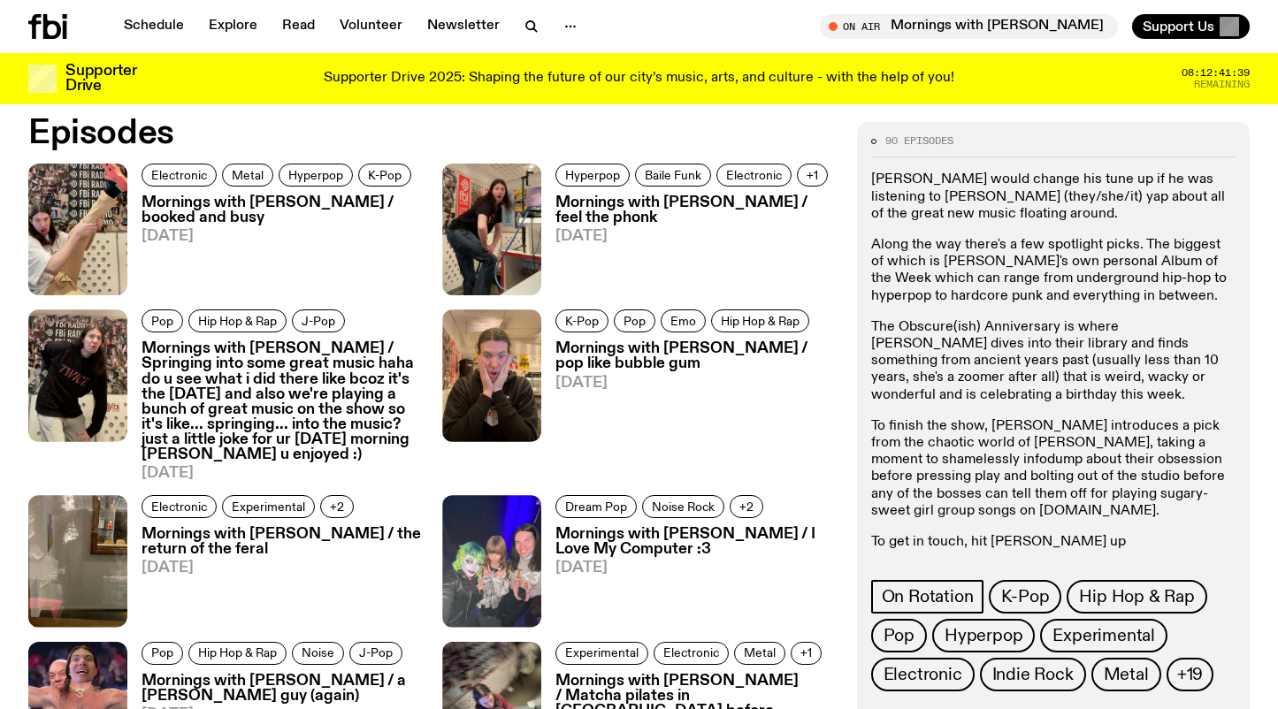
scroll to position [1023, 0]
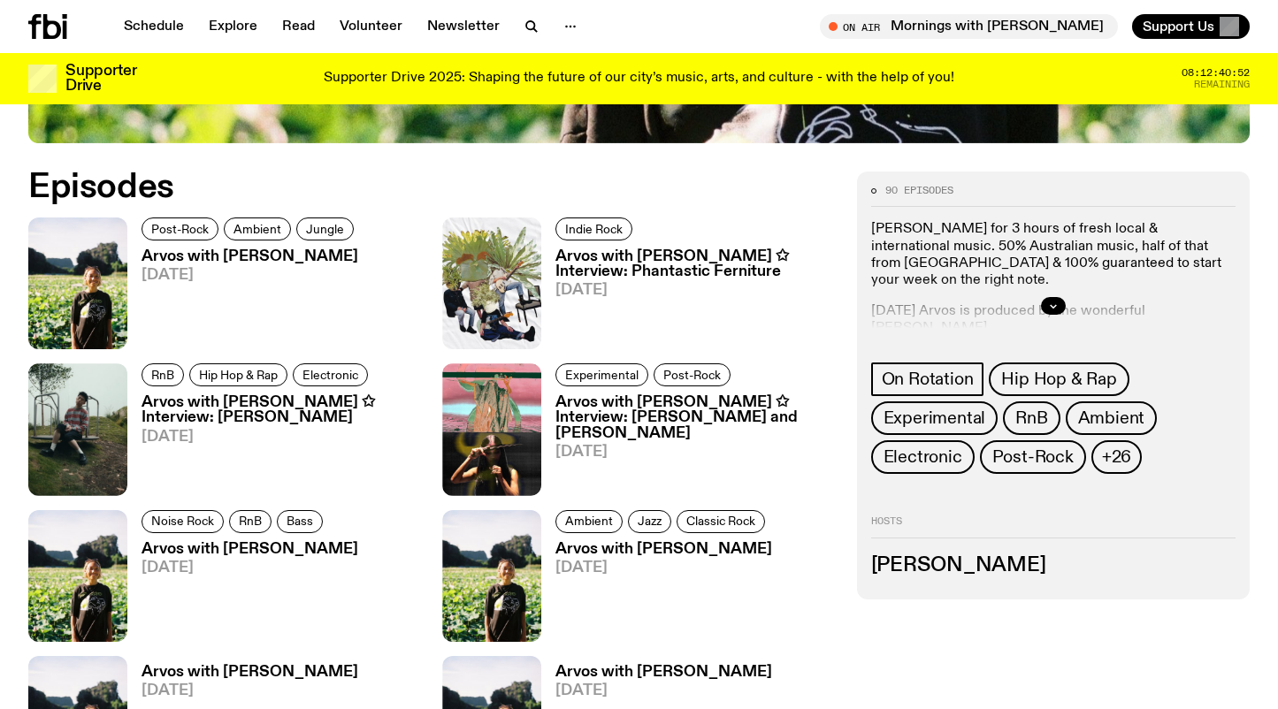
scroll to position [794, 0]
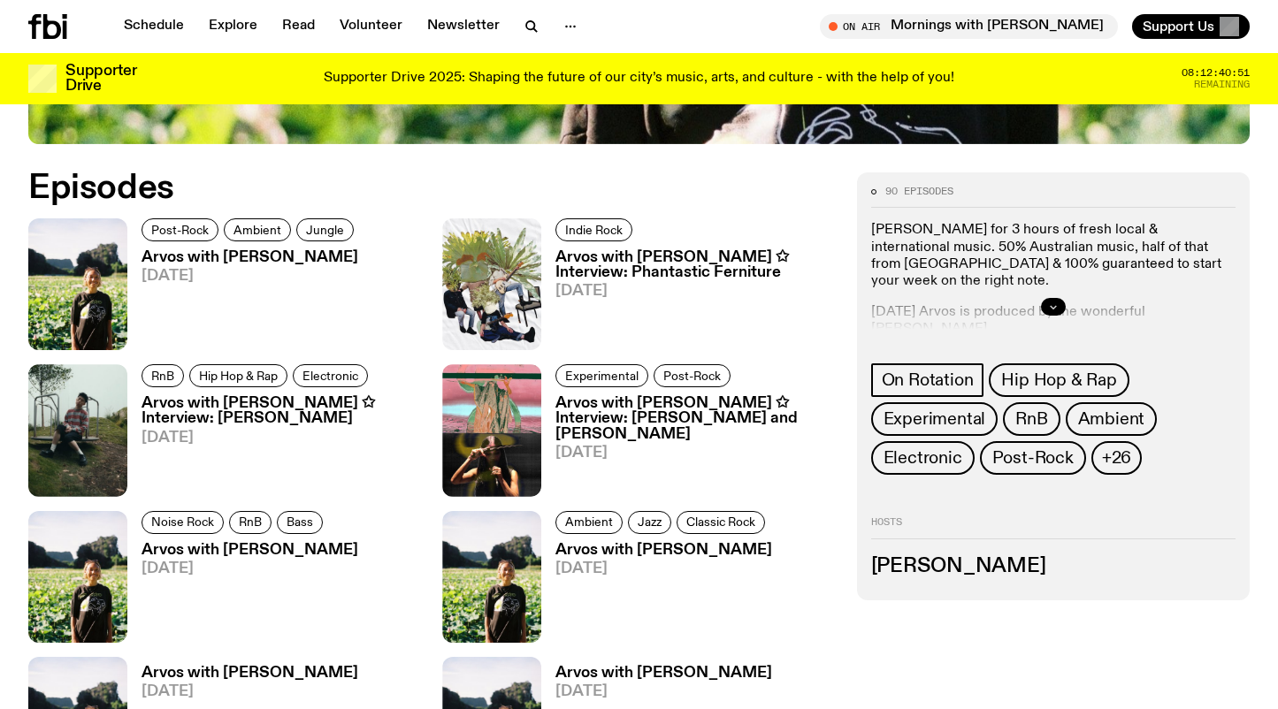
click at [1054, 309] on icon "button" at bounding box center [1053, 307] width 11 height 11
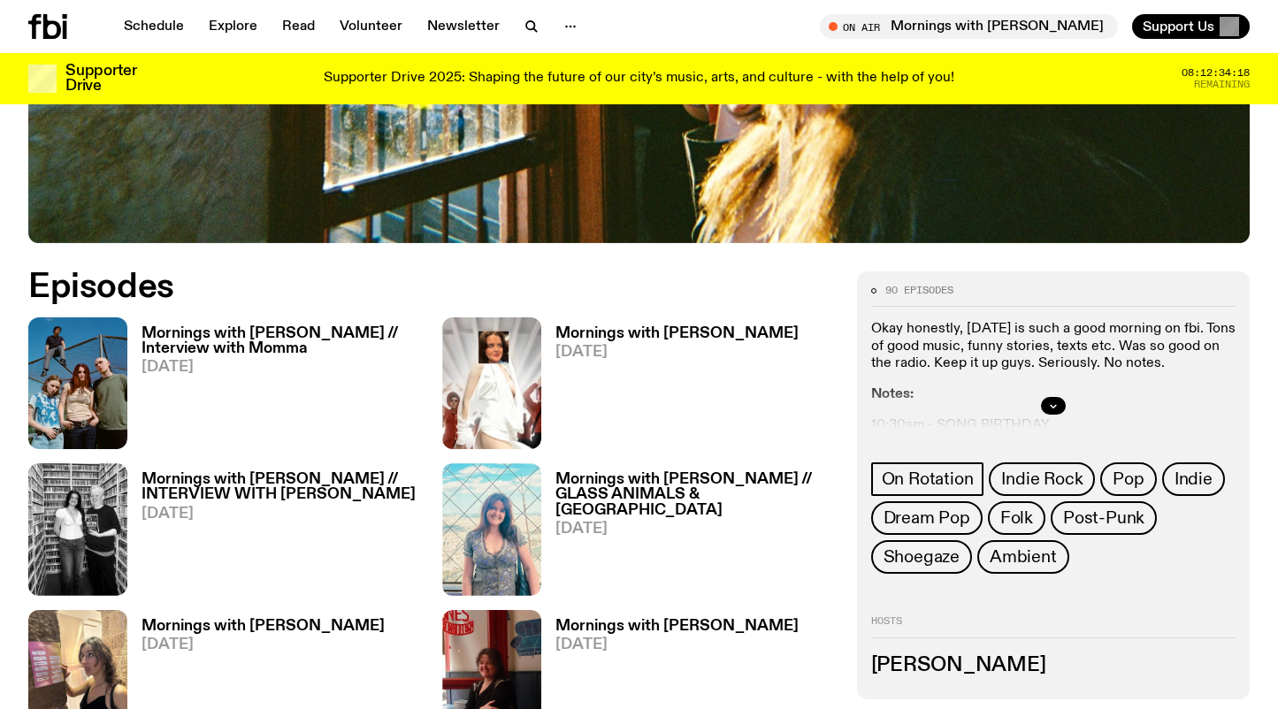
scroll to position [791, 0]
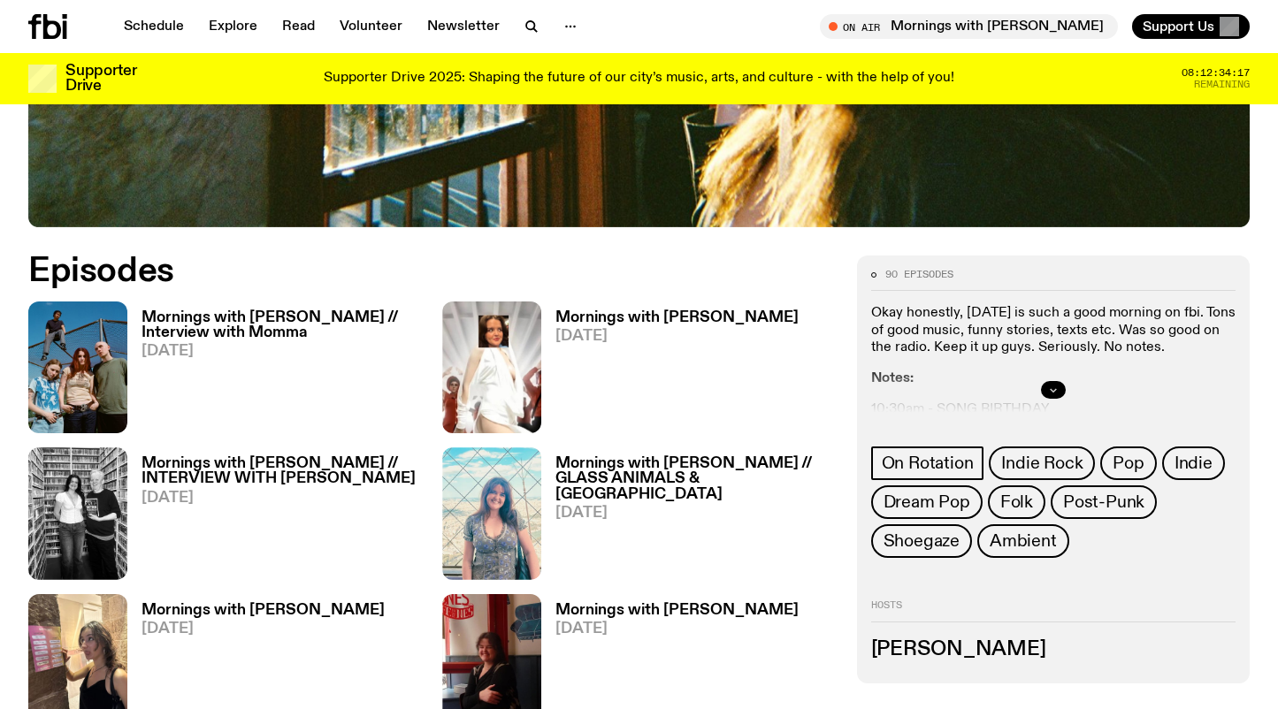
click at [1057, 385] on icon "button" at bounding box center [1053, 390] width 11 height 11
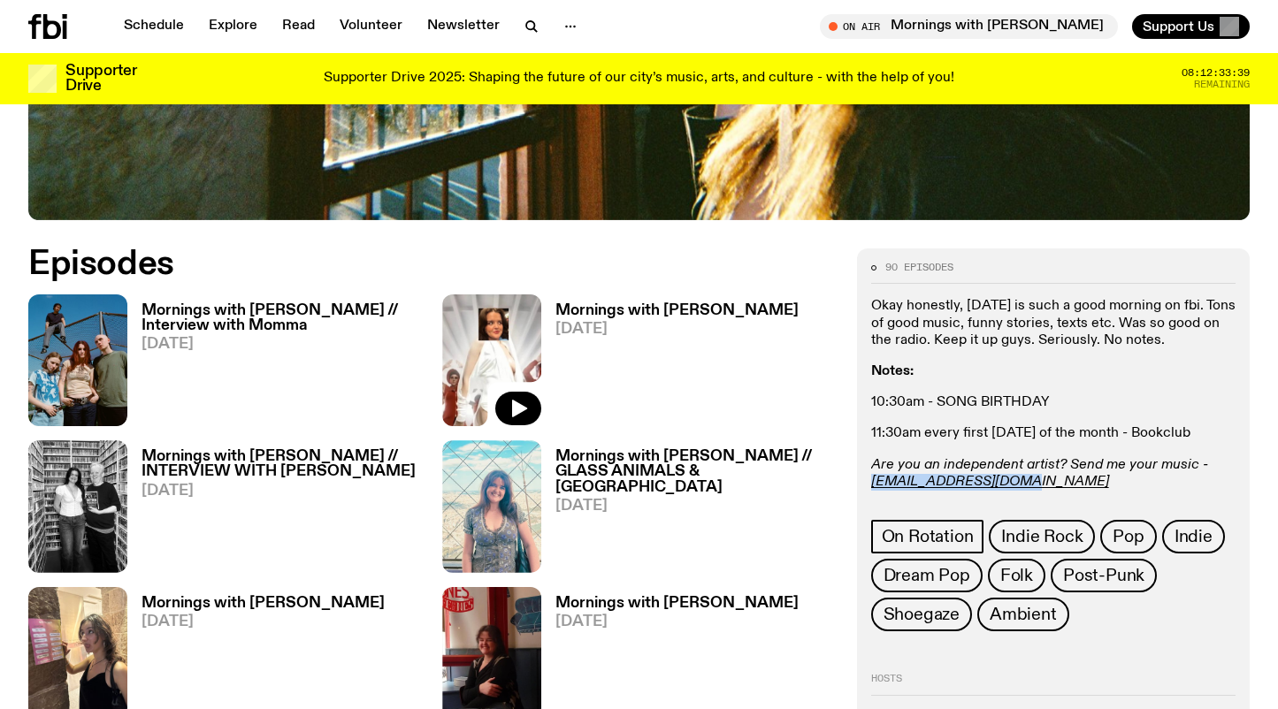
scroll to position [0, 0]
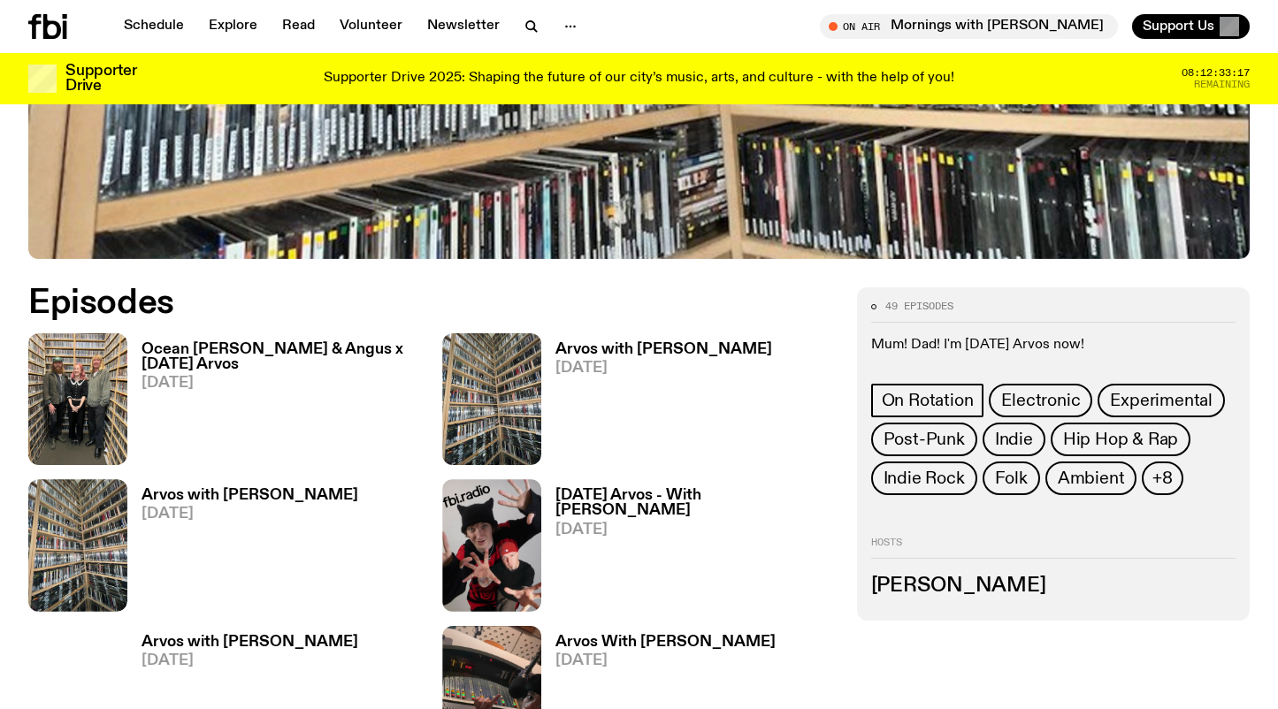
scroll to position [680, 0]
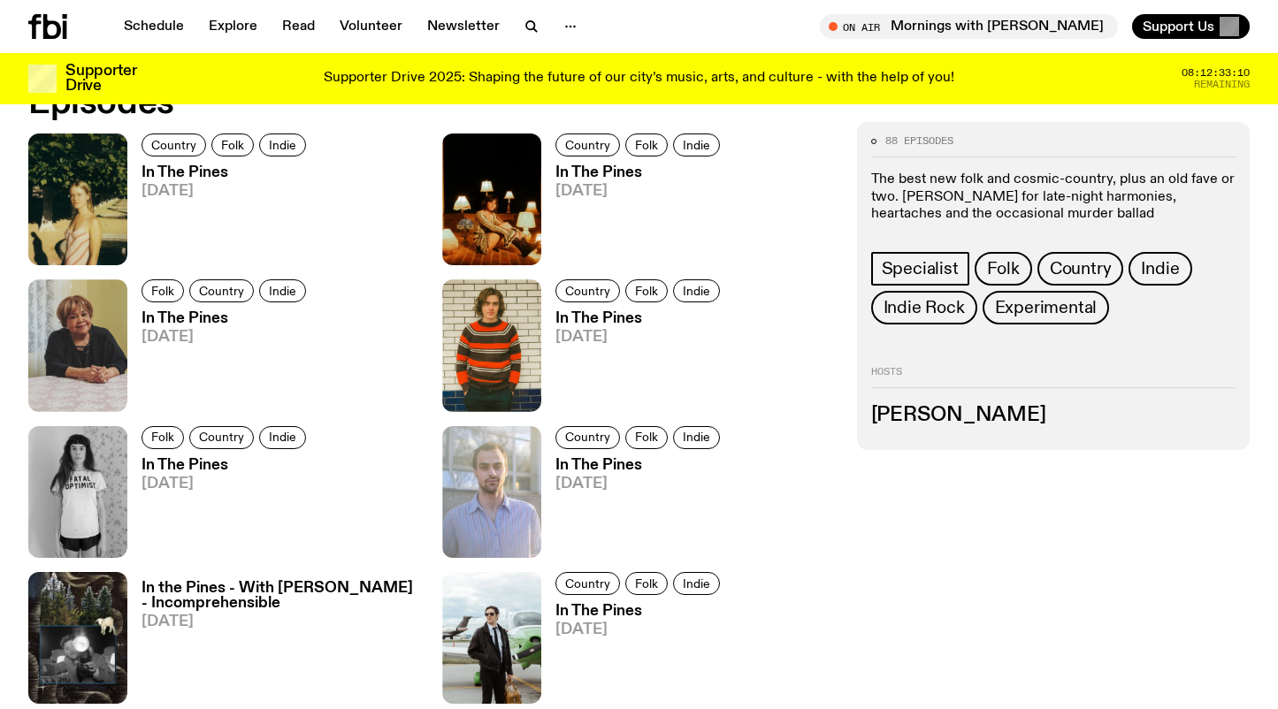
scroll to position [875, 0]
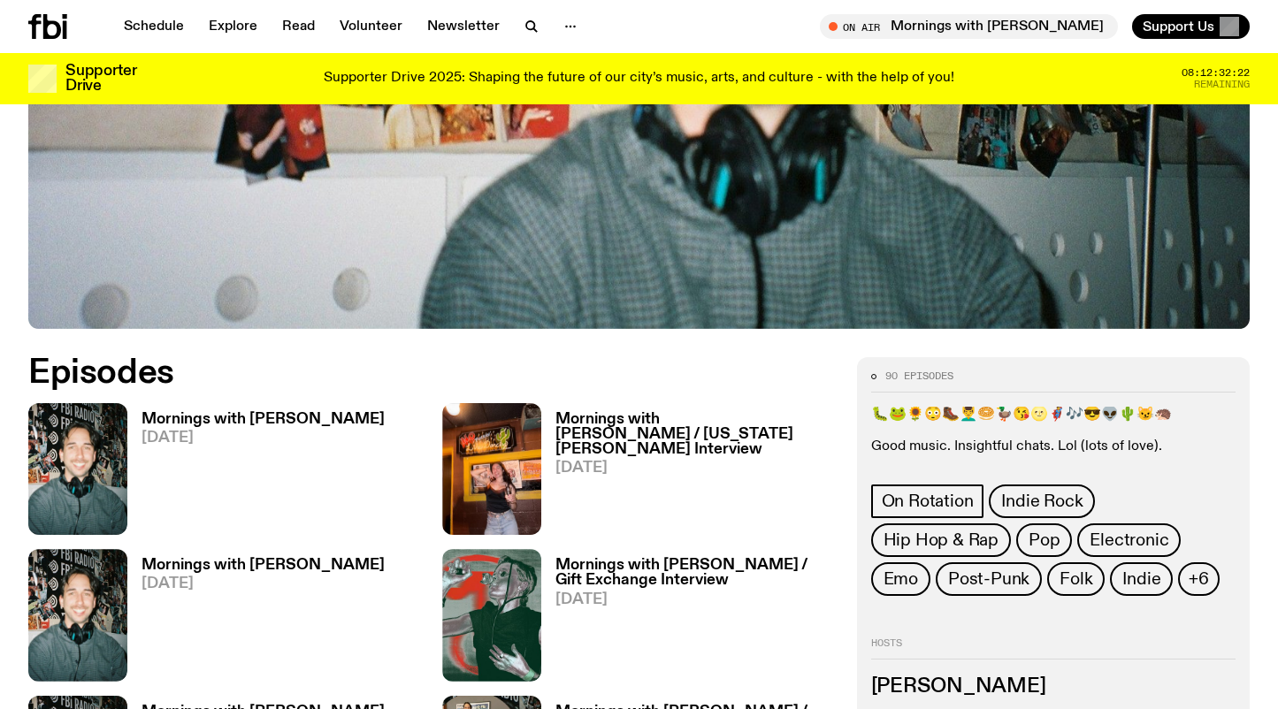
scroll to position [701, 0]
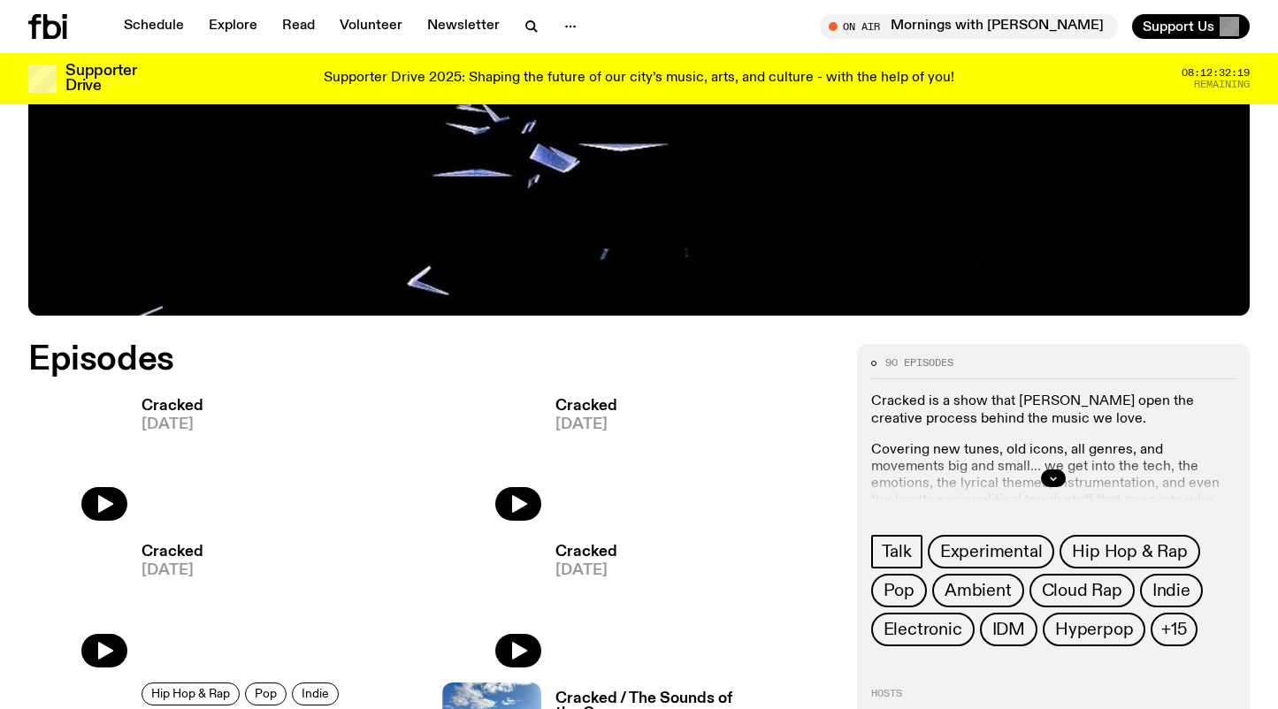
scroll to position [622, 0]
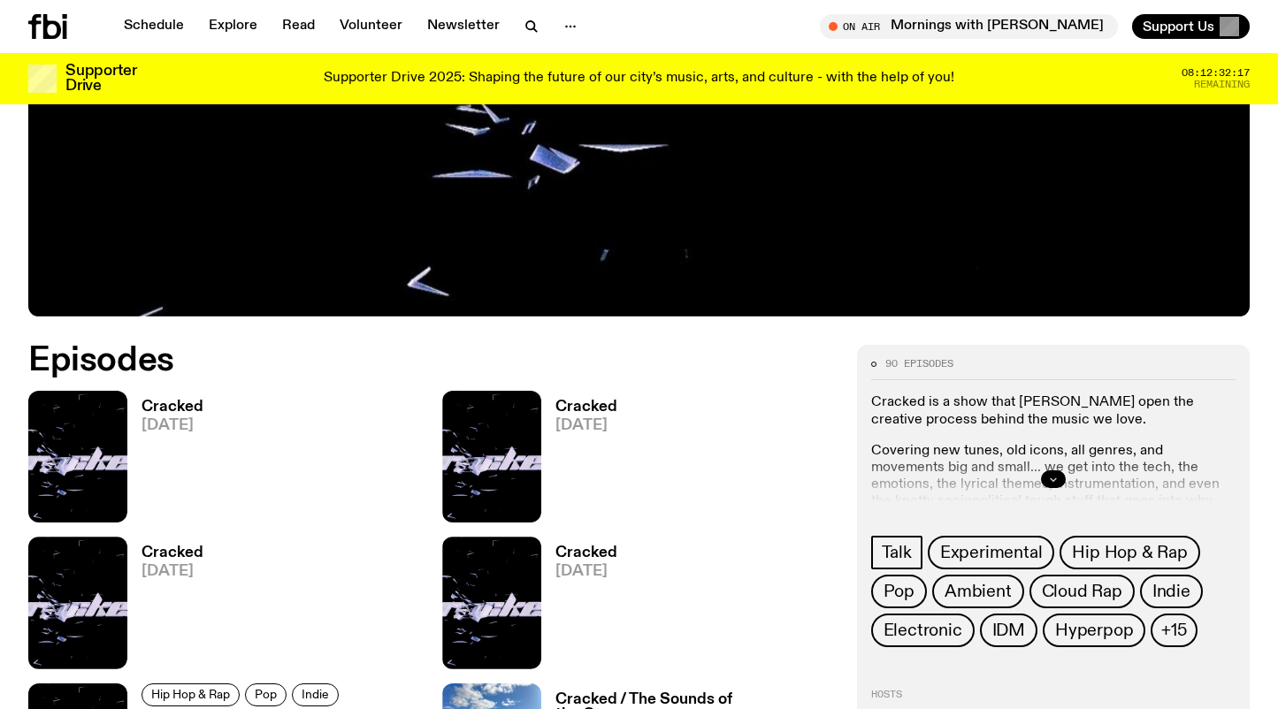
click at [1056, 474] on icon "button" at bounding box center [1053, 479] width 11 height 11
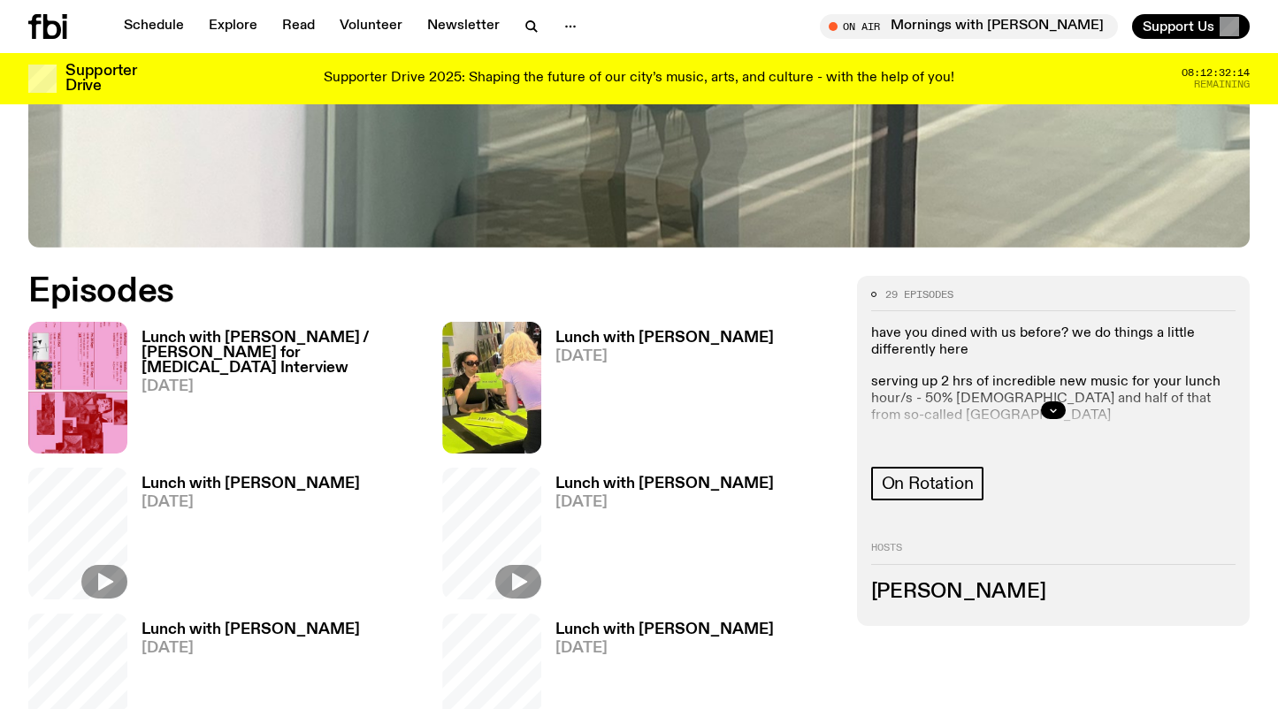
scroll to position [806, 0]
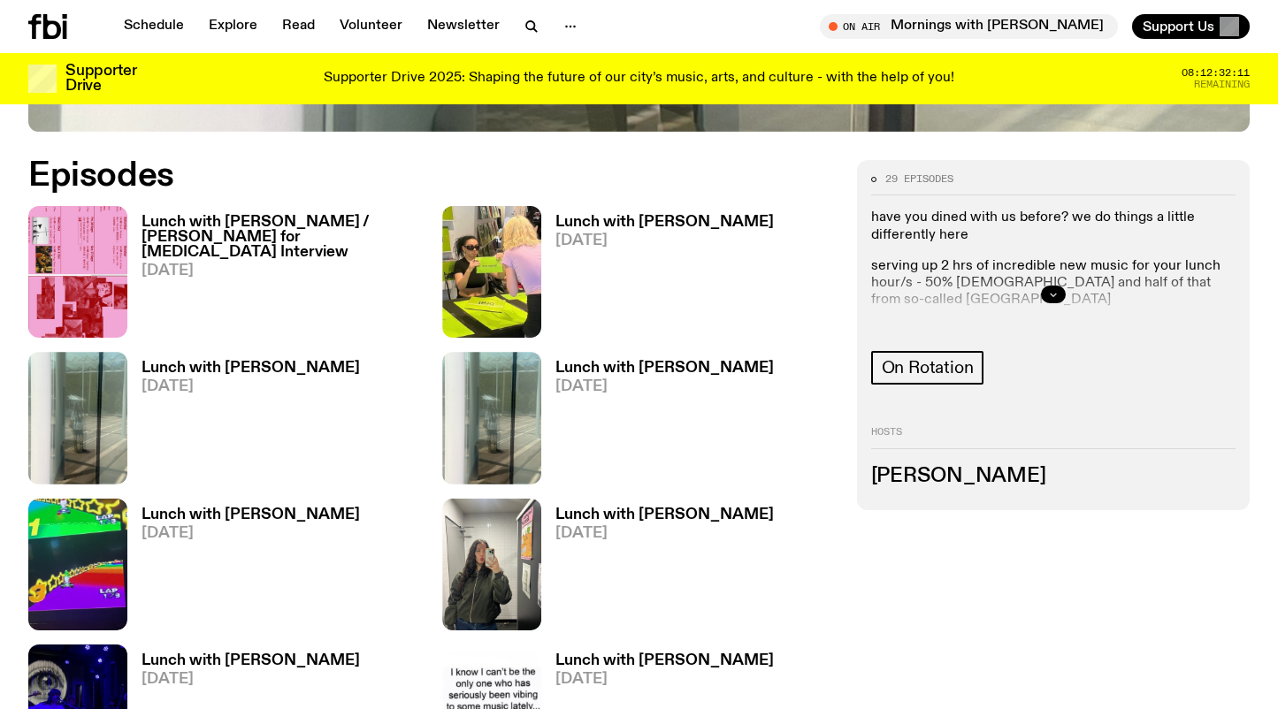
click at [1059, 294] on button "button" at bounding box center [1053, 295] width 25 height 18
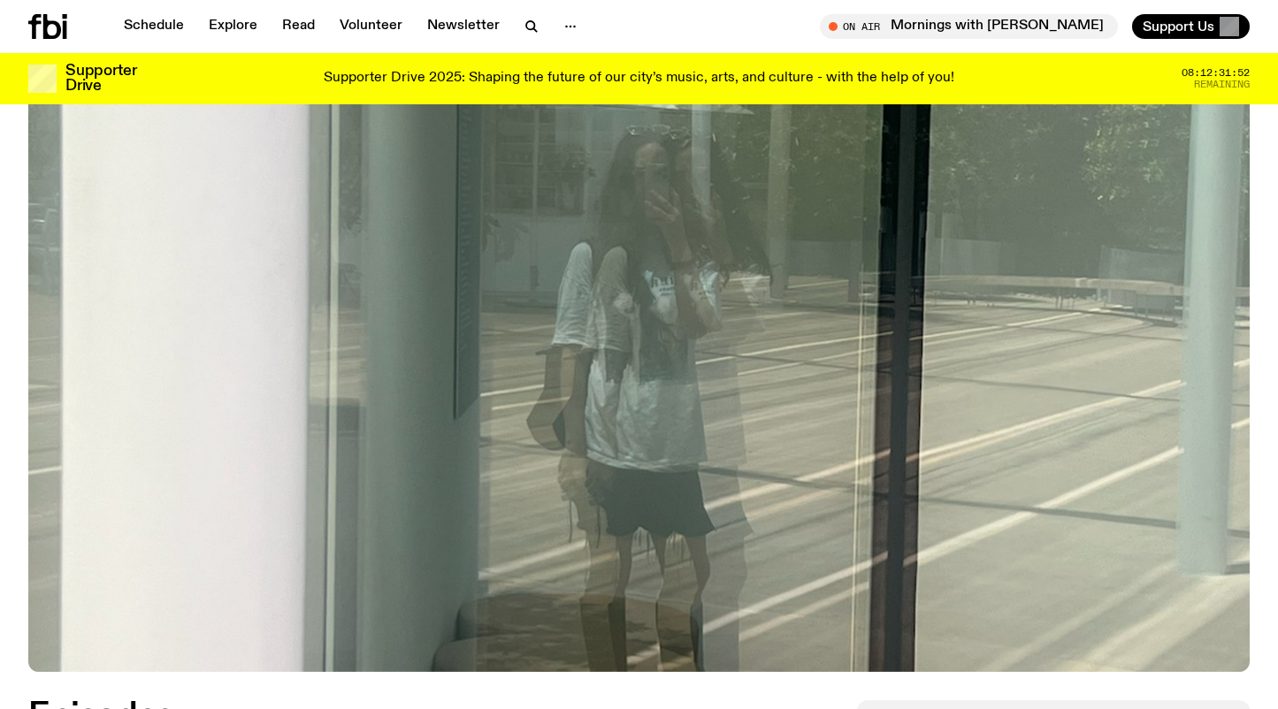
scroll to position [0, 0]
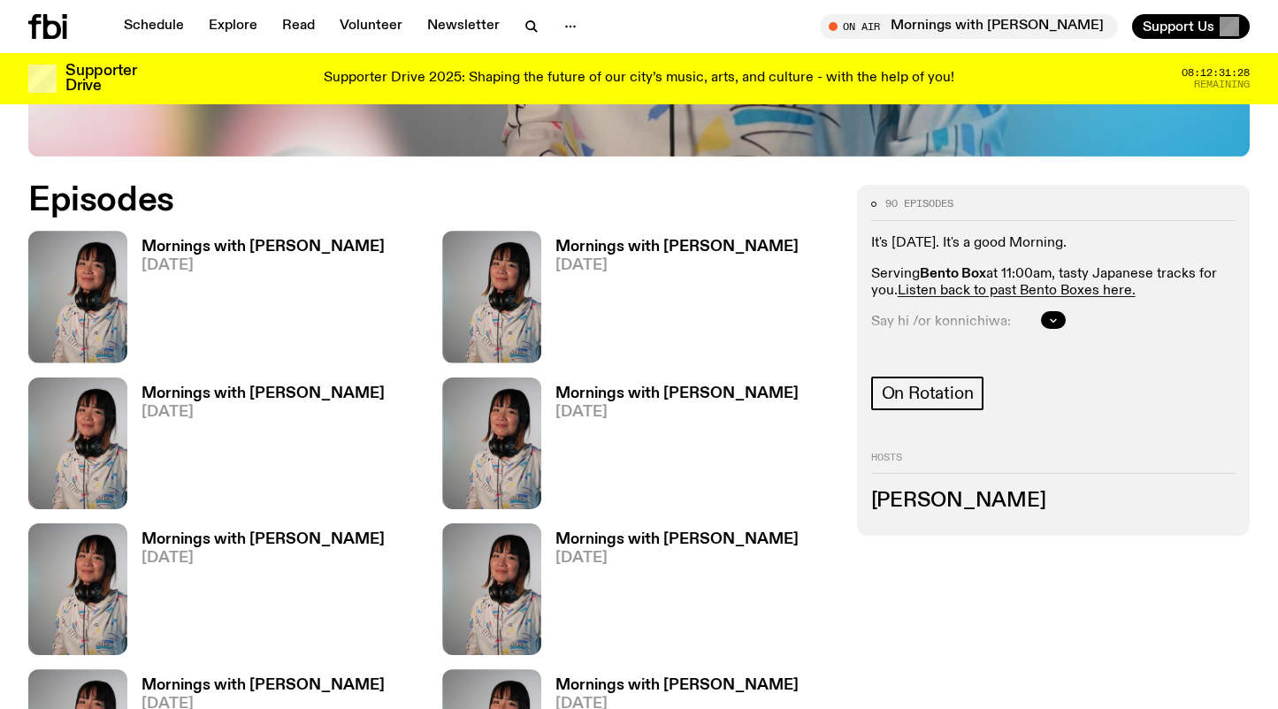
scroll to position [898, 0]
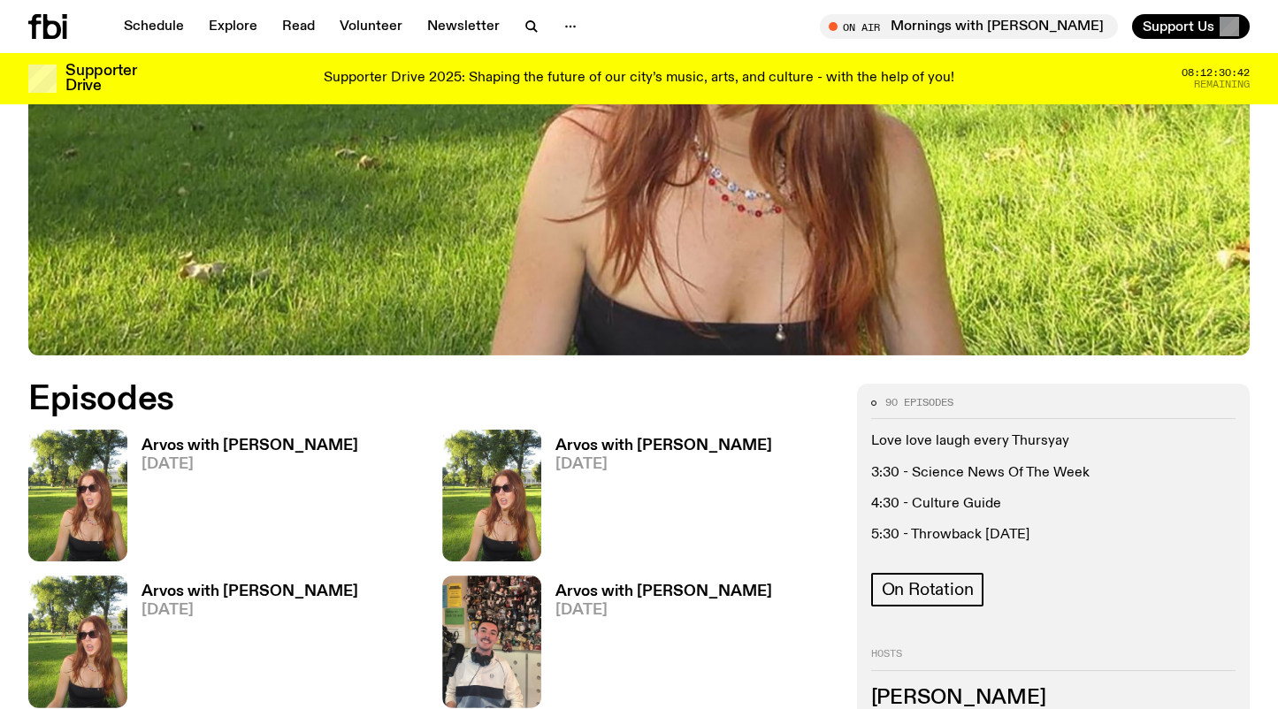
scroll to position [869, 0]
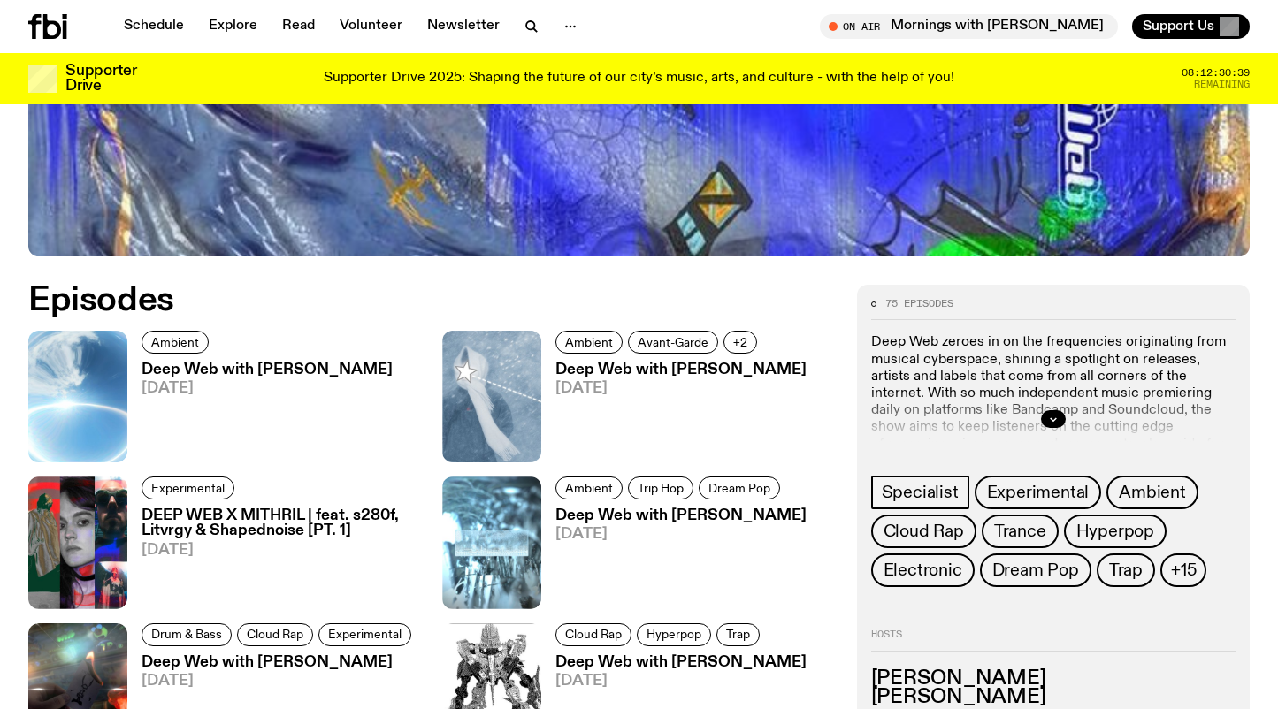
scroll to position [689, 0]
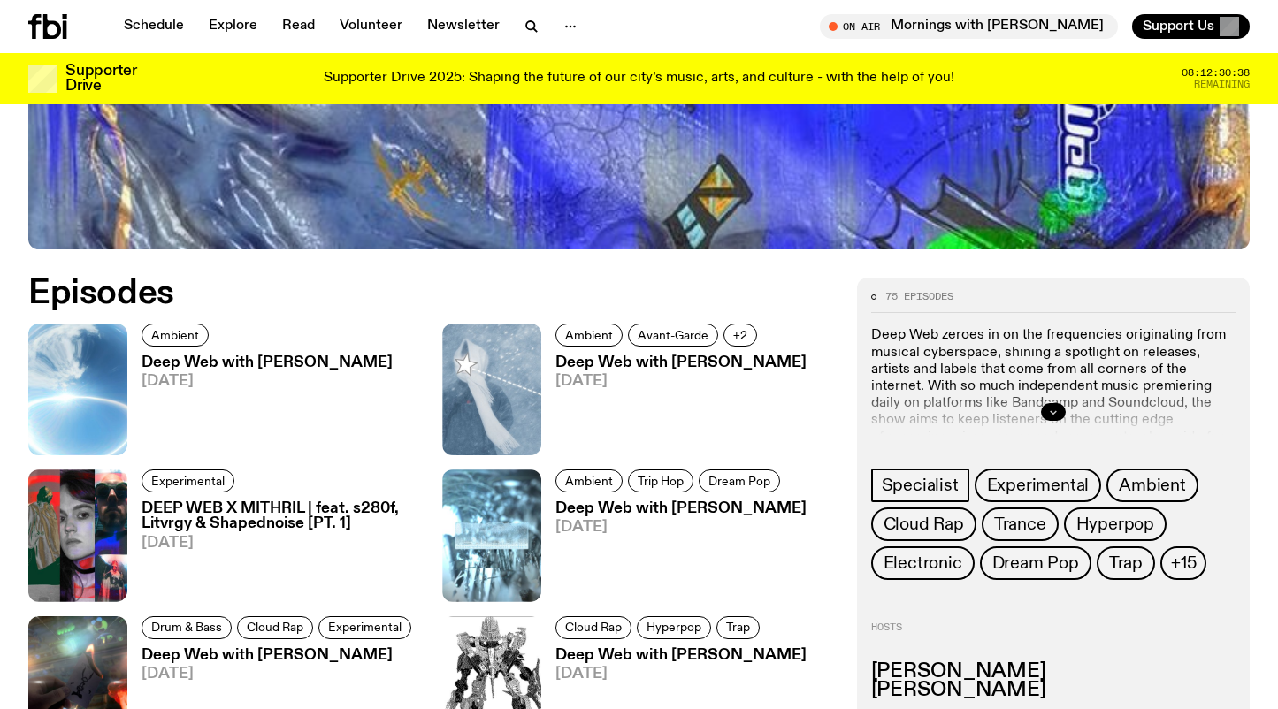
click at [1050, 407] on icon "button" at bounding box center [1053, 412] width 11 height 11
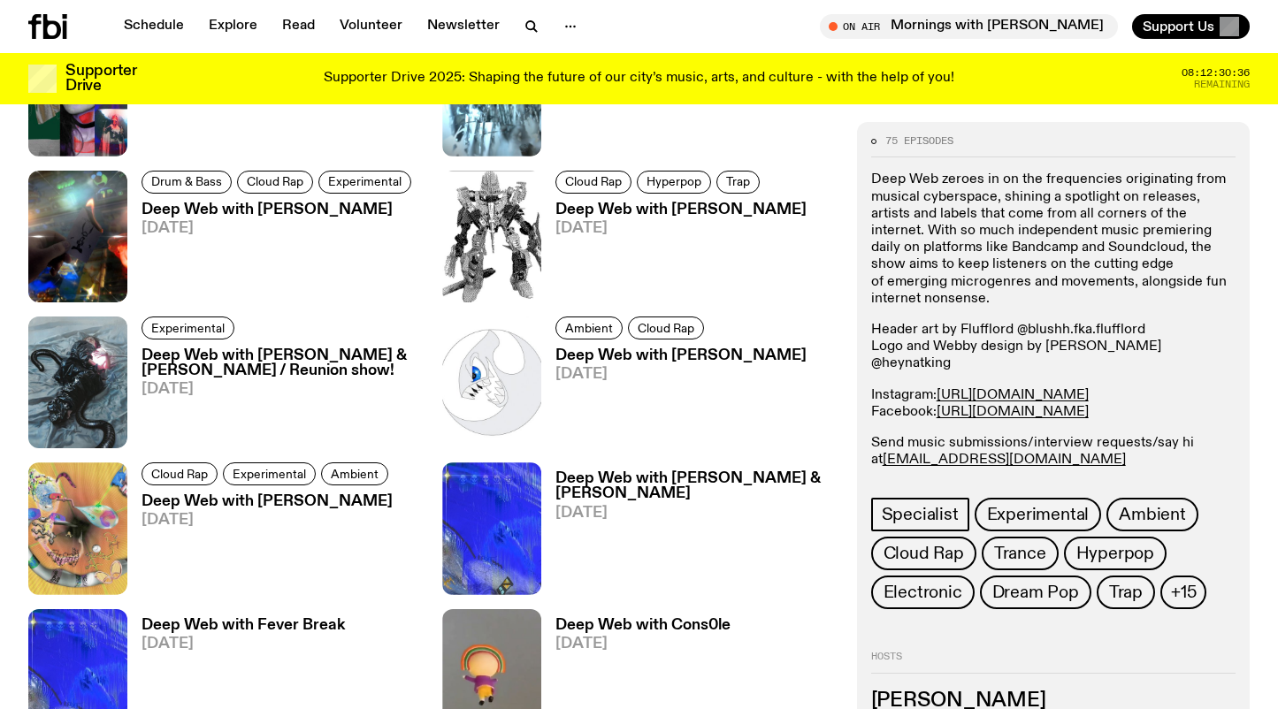
scroll to position [1147, 0]
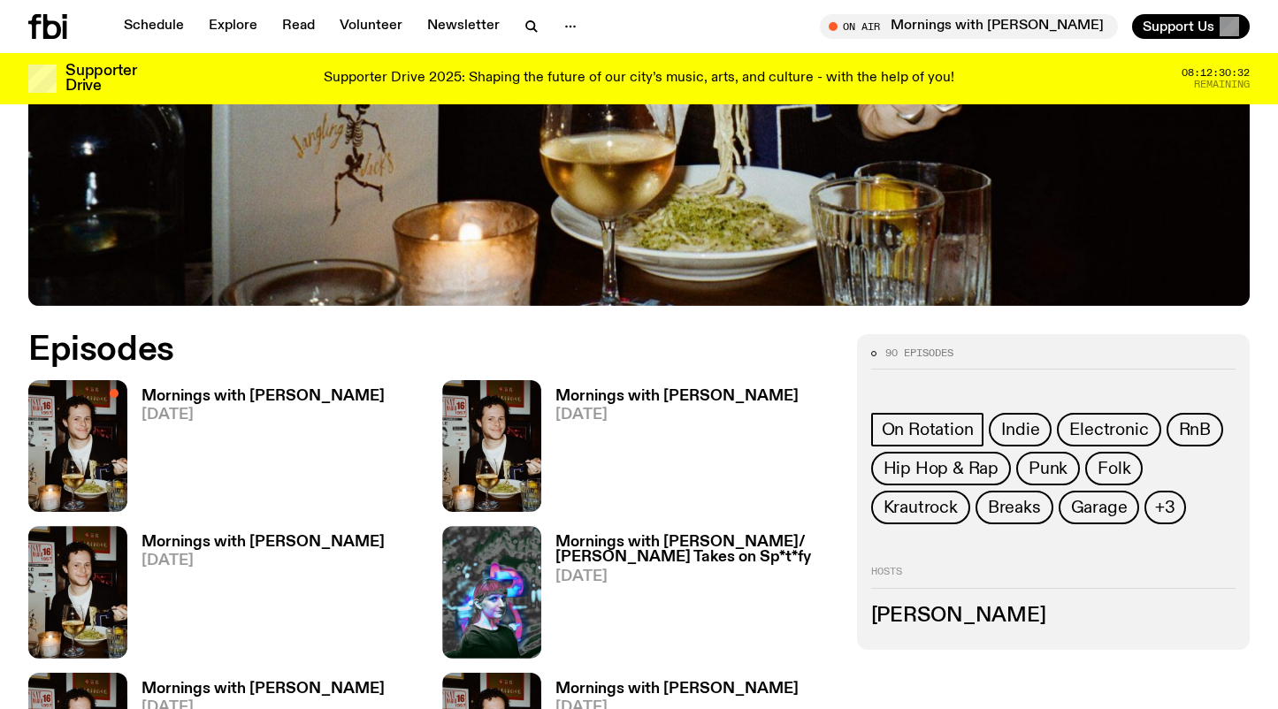
scroll to position [730, 0]
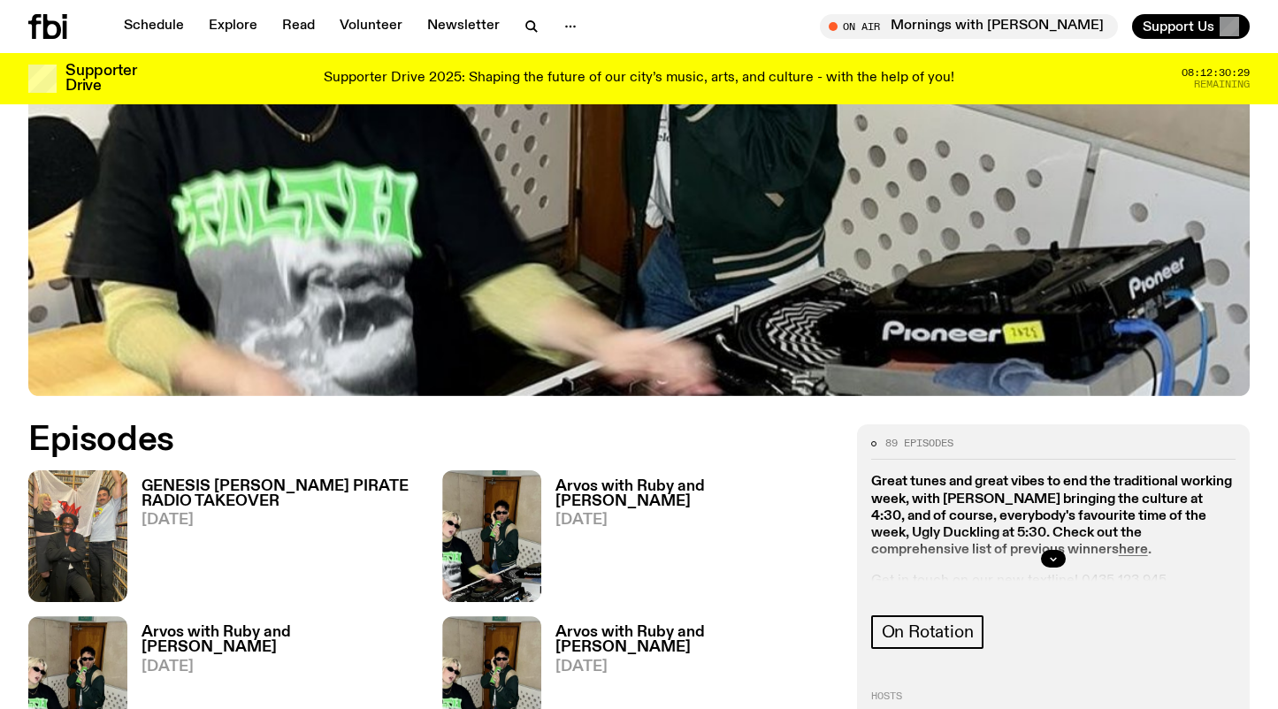
scroll to position [722, 0]
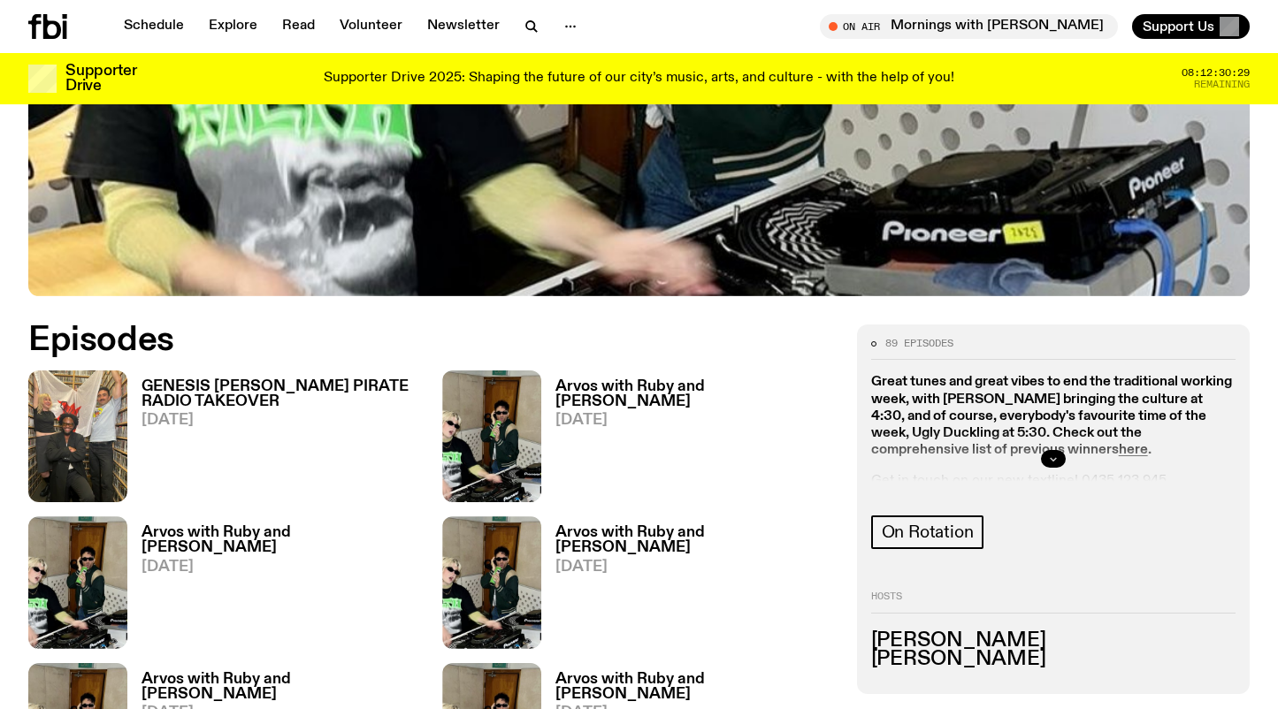
click at [1058, 454] on icon "button" at bounding box center [1053, 459] width 11 height 11
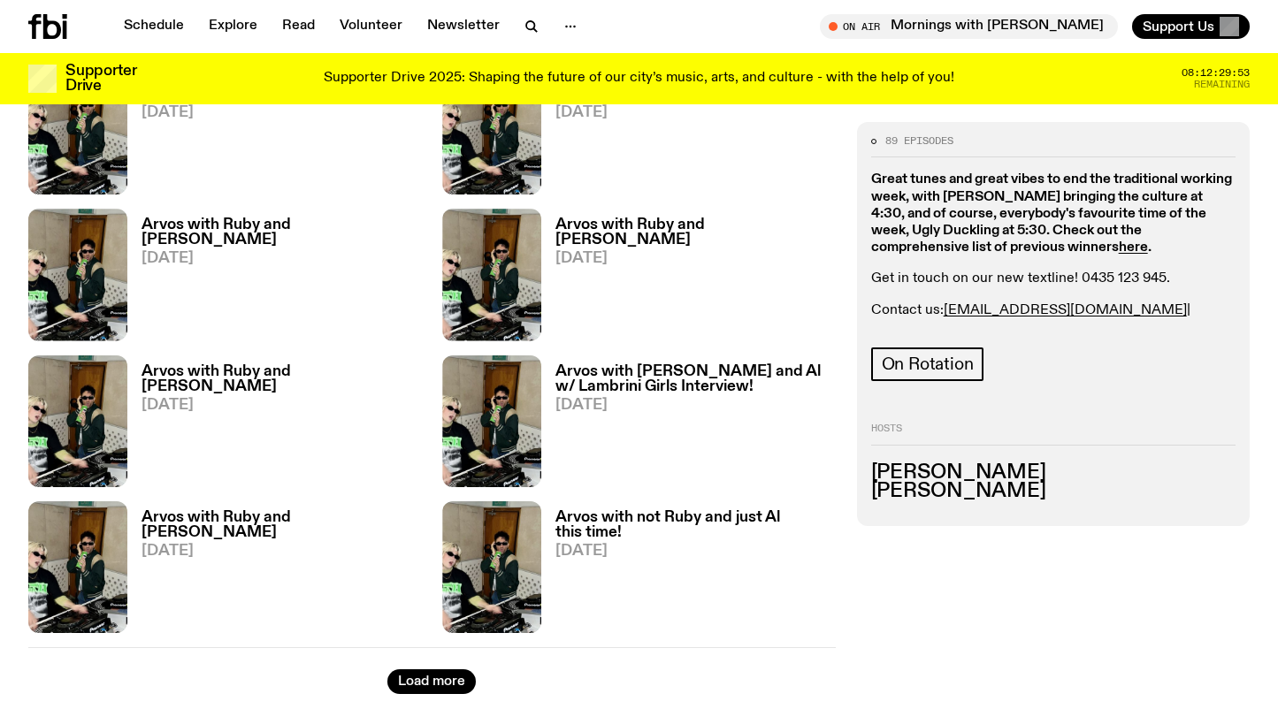
scroll to position [2788, 0]
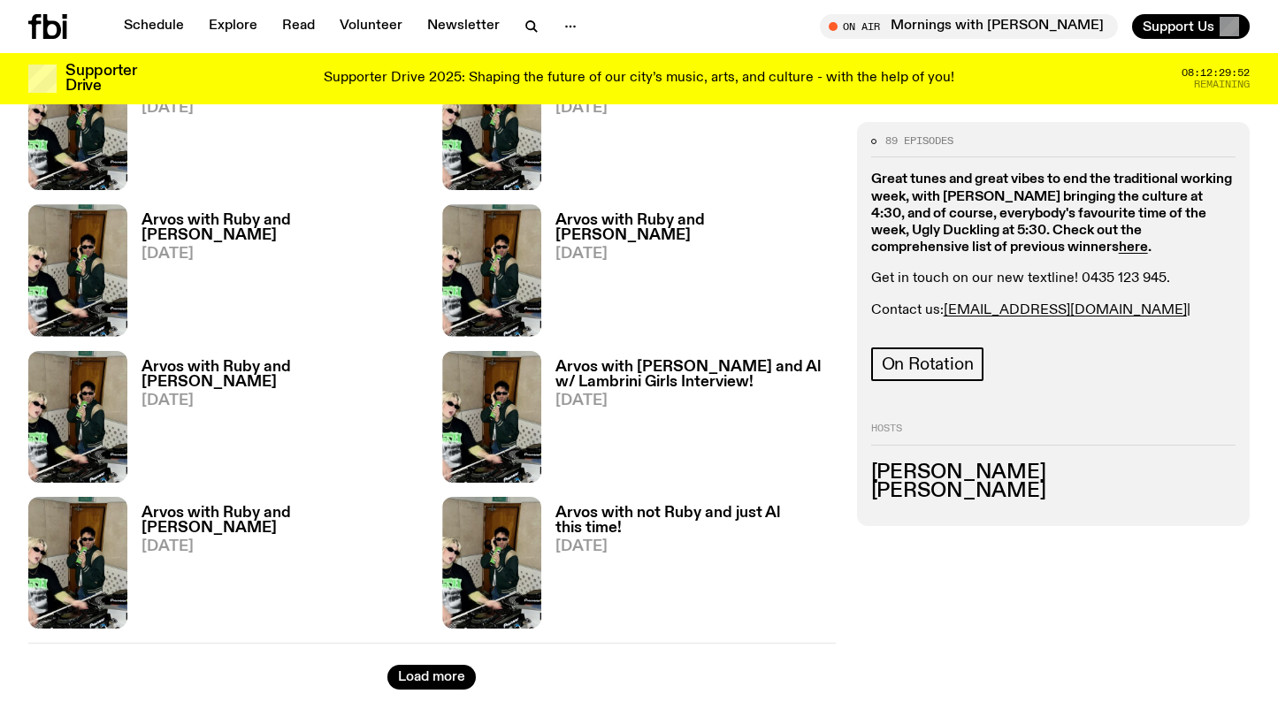
click at [1048, 400] on div "89 episodes Great tunes and great vibes to end the traditional working week, wi…" at bounding box center [1053, 324] width 393 height 404
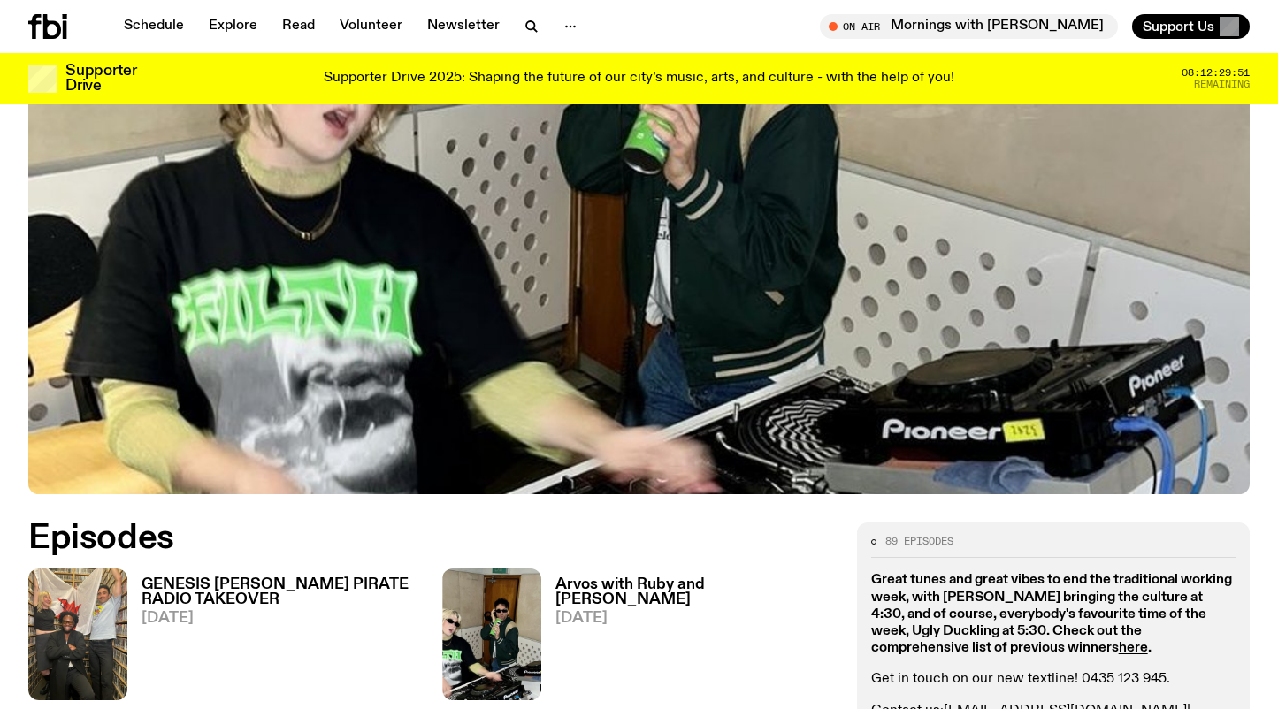
scroll to position [0, 0]
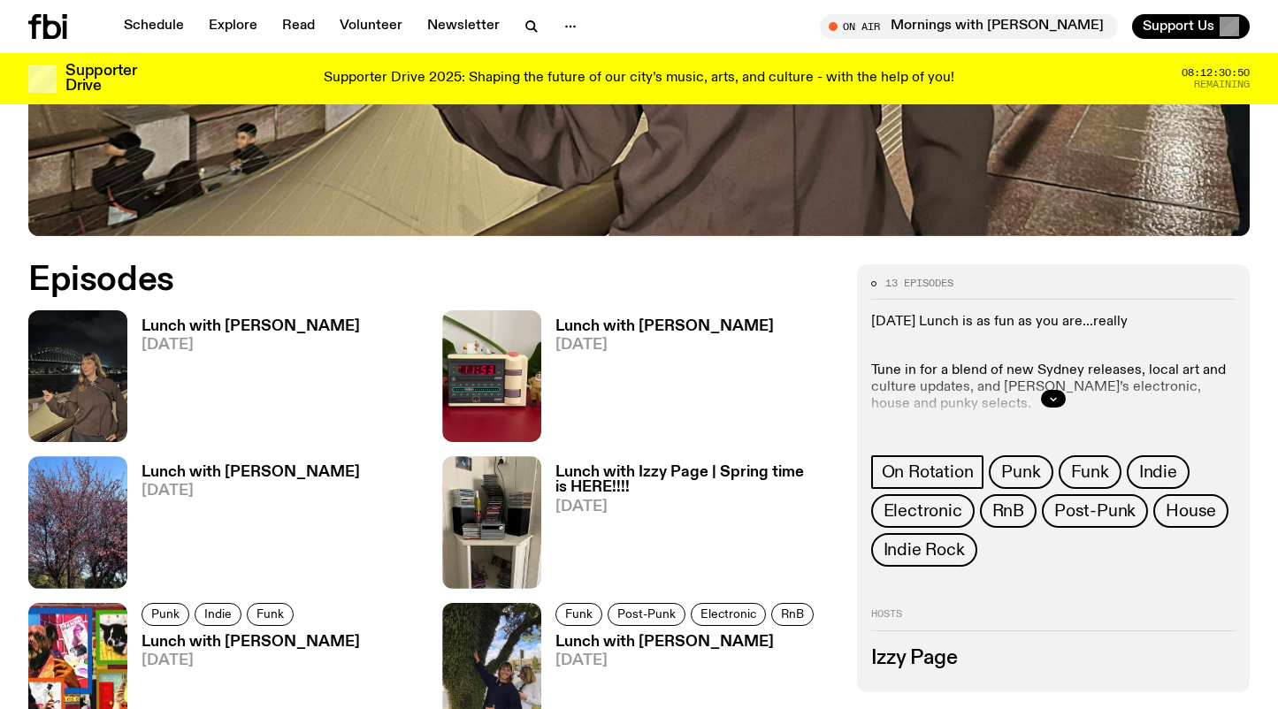
scroll to position [701, 0]
click at [1059, 392] on button "button" at bounding box center [1053, 400] width 25 height 18
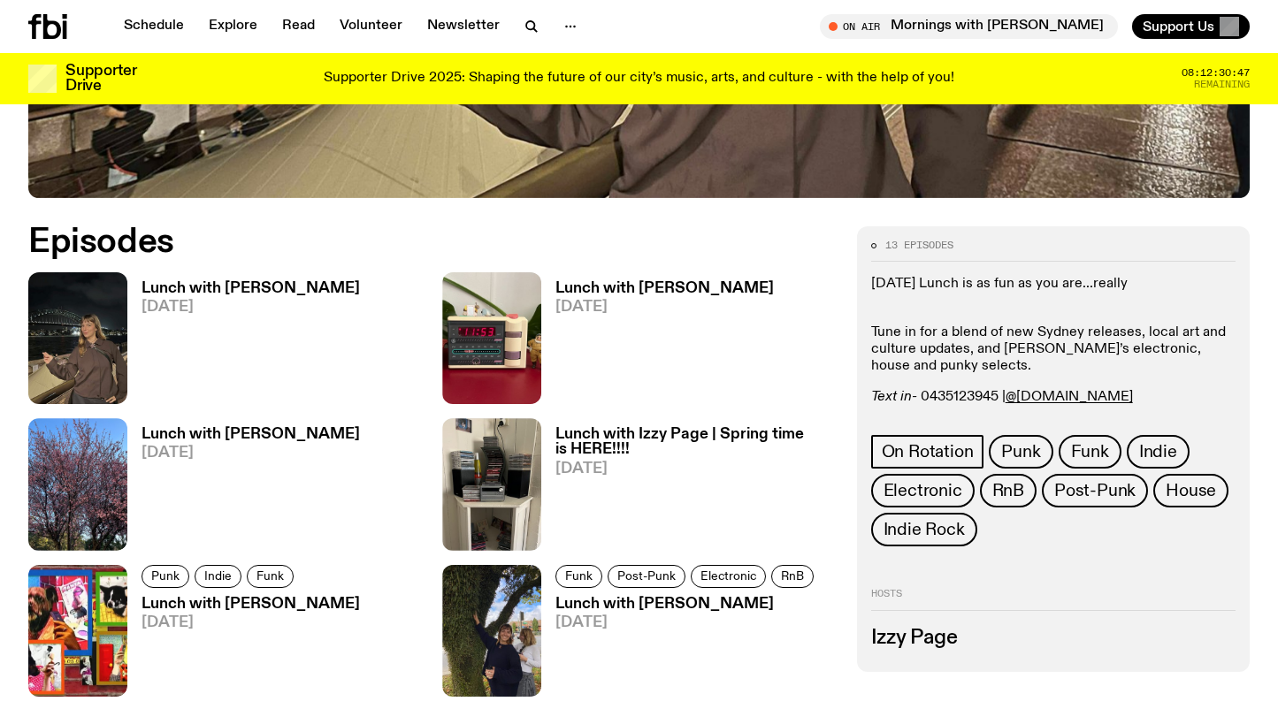
scroll to position [754, 0]
